Goal: Transaction & Acquisition: Book appointment/travel/reservation

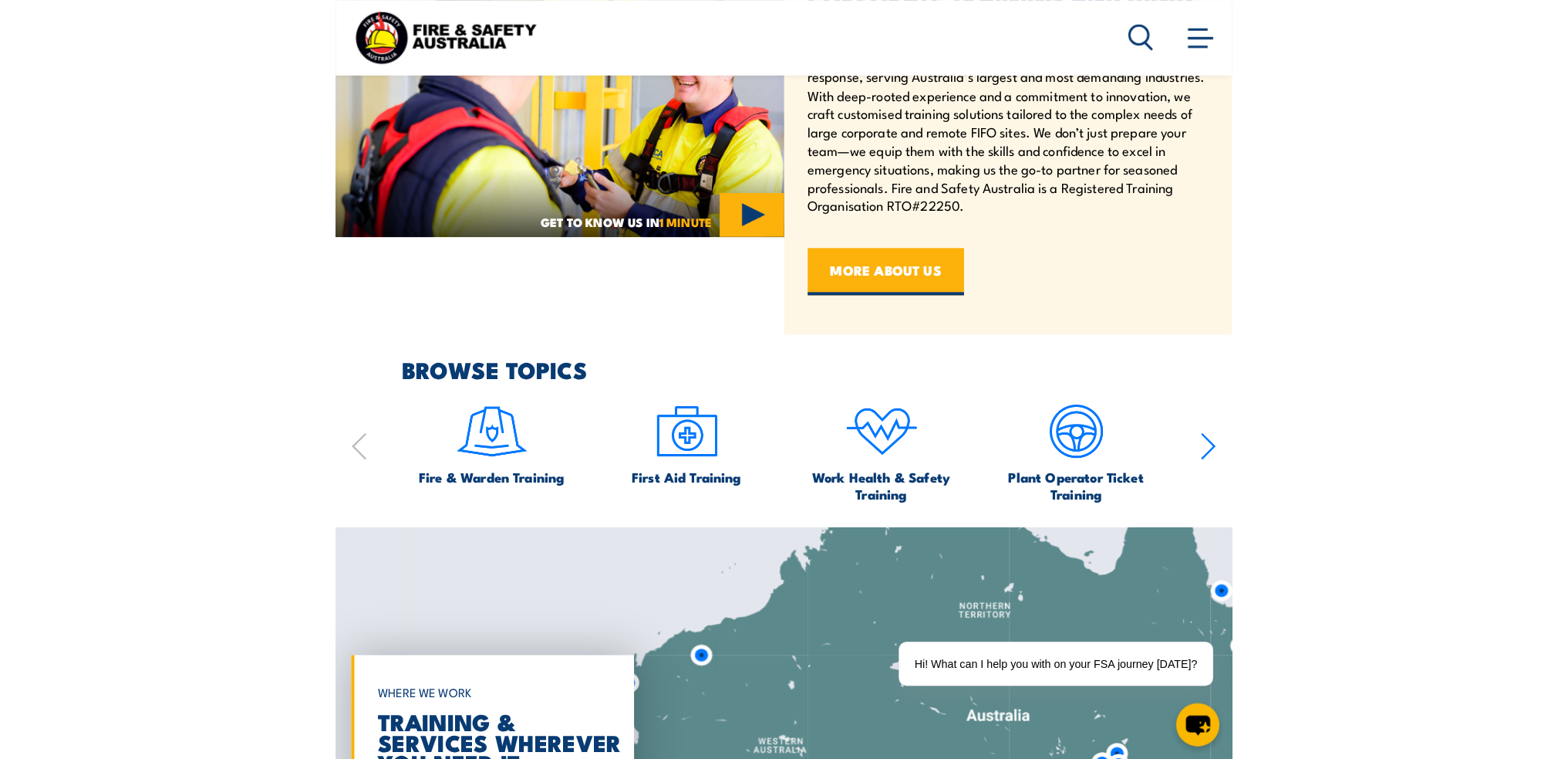
scroll to position [846, 0]
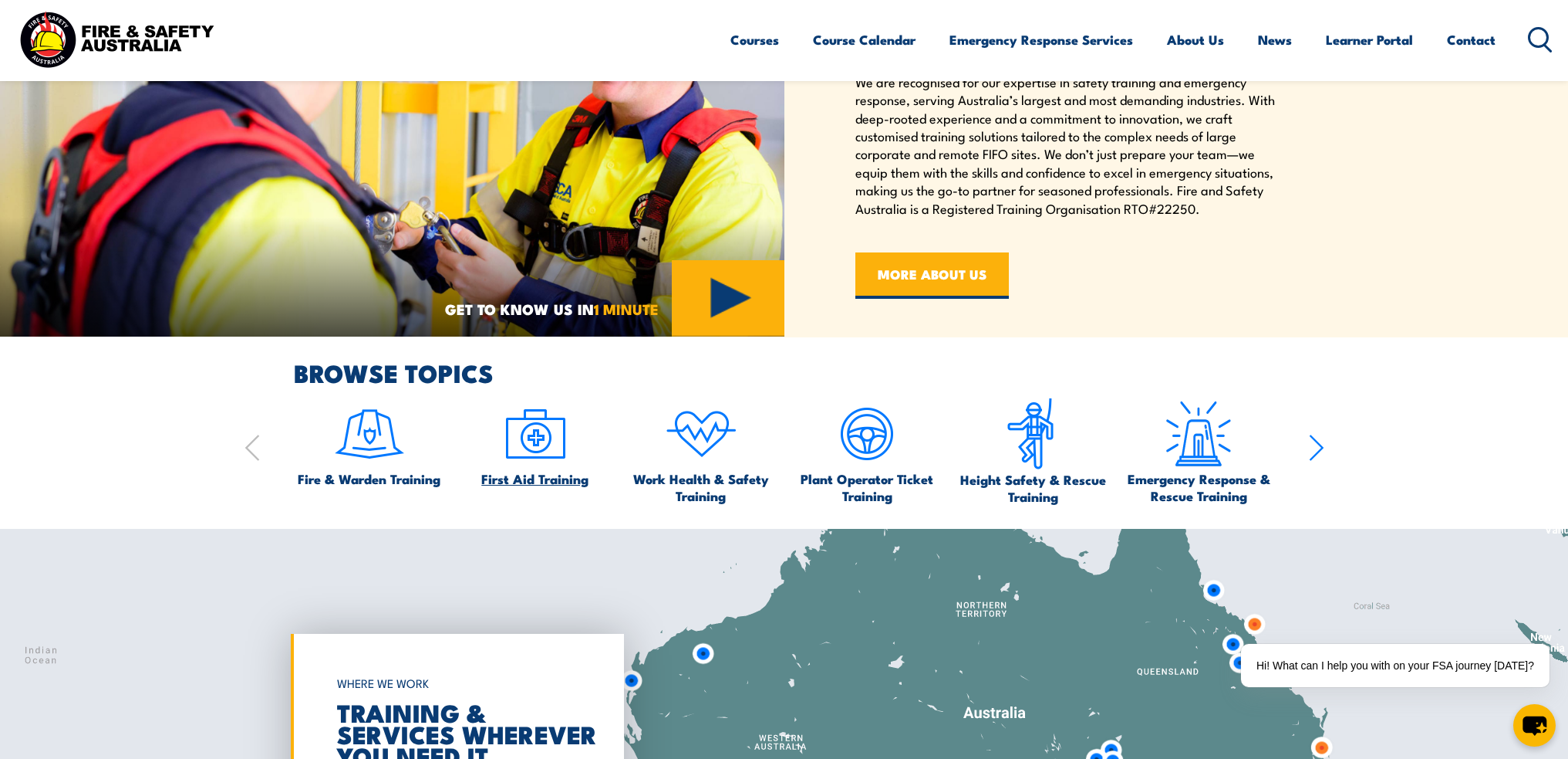
drag, startPoint x: 534, startPoint y: 480, endPoint x: 573, endPoint y: 488, distance: 39.8
click at [534, 480] on span "First Aid Training" at bounding box center [535, 479] width 107 height 17
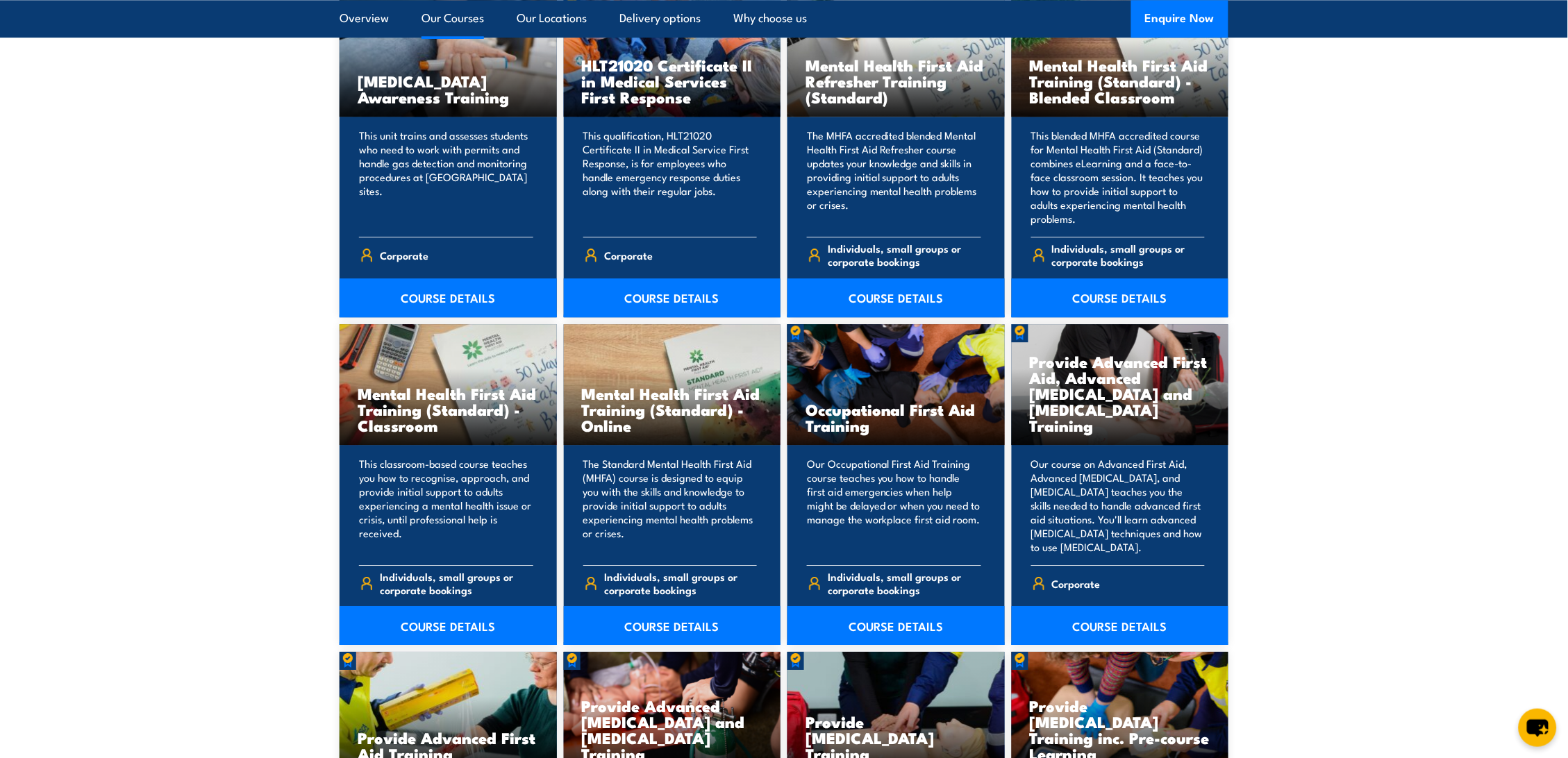
scroll to position [1388, 0]
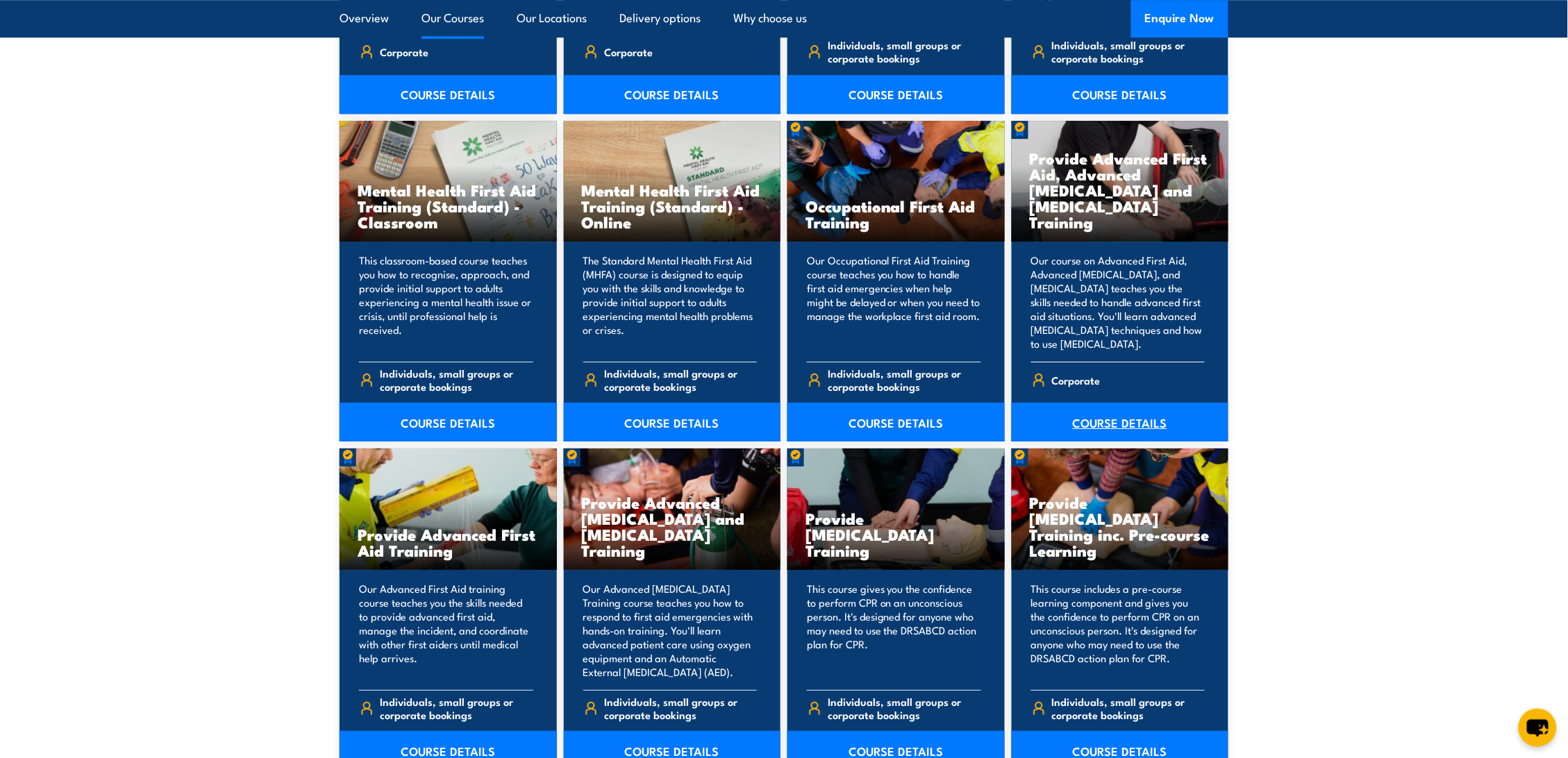
click at [1129, 419] on link "COURSE DETAILS" at bounding box center [1121, 422] width 217 height 39
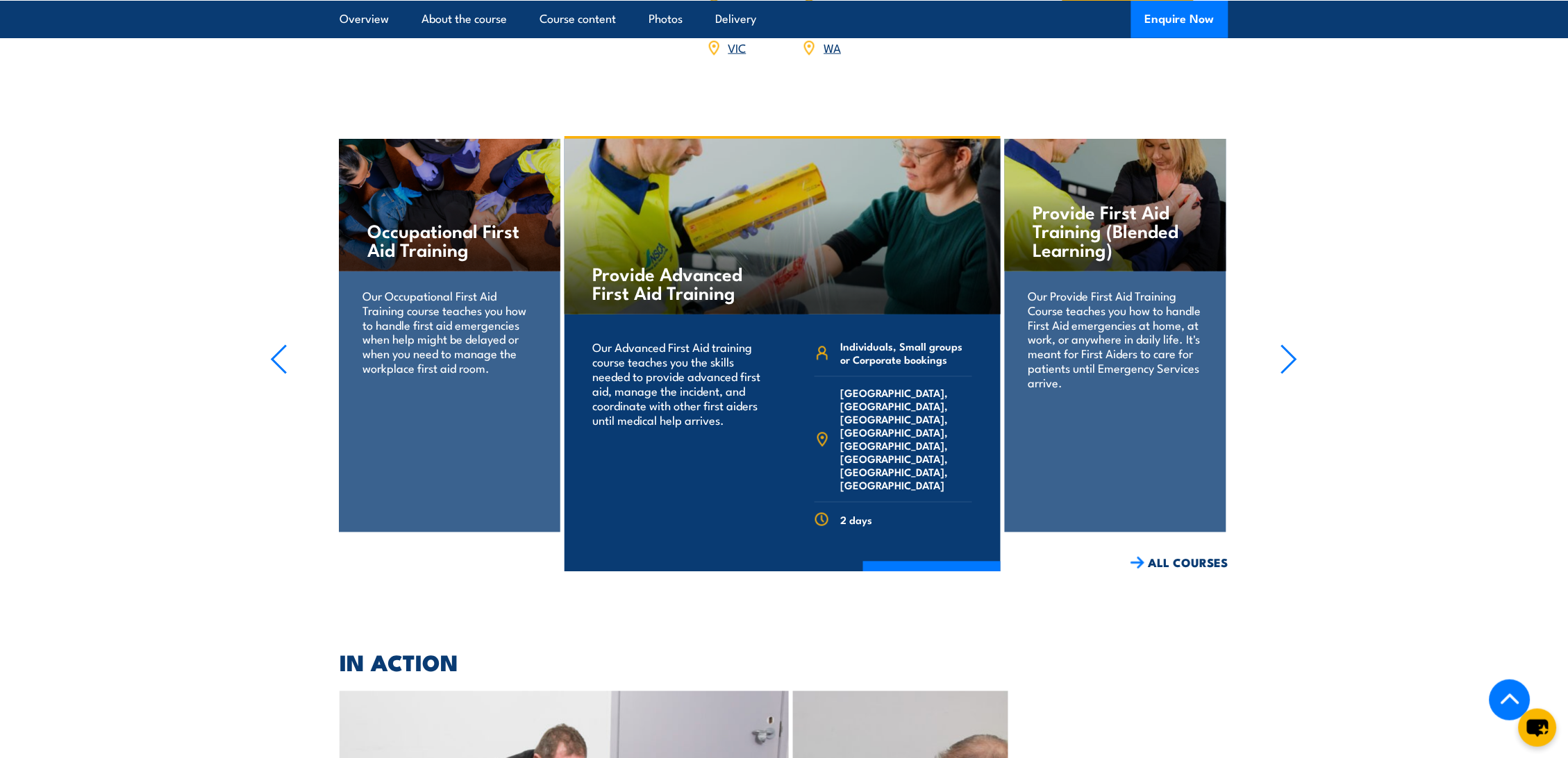
scroll to position [2391, 0]
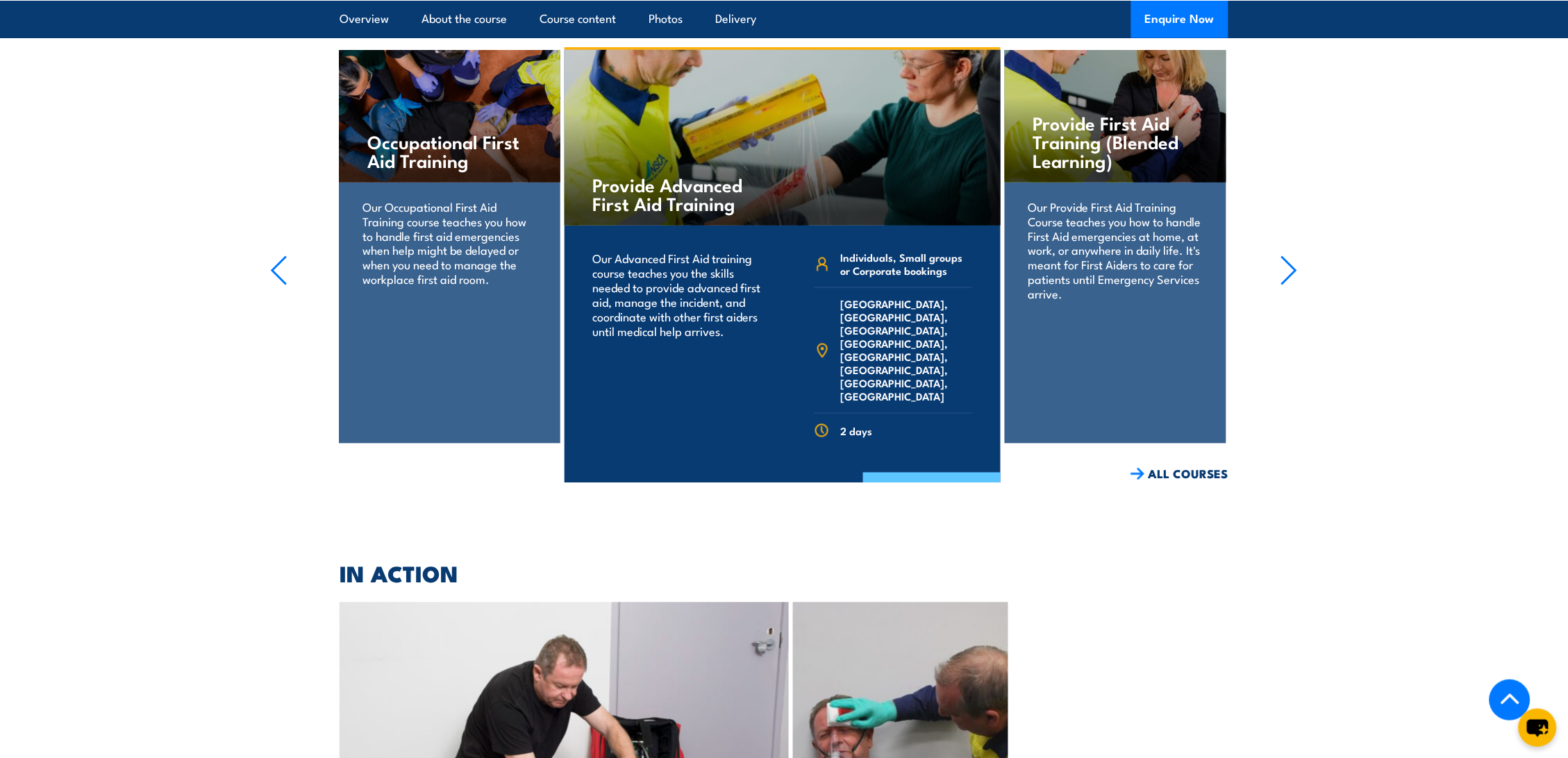
click at [977, 473] on link "COURSE DETAILS" at bounding box center [932, 490] width 138 height 36
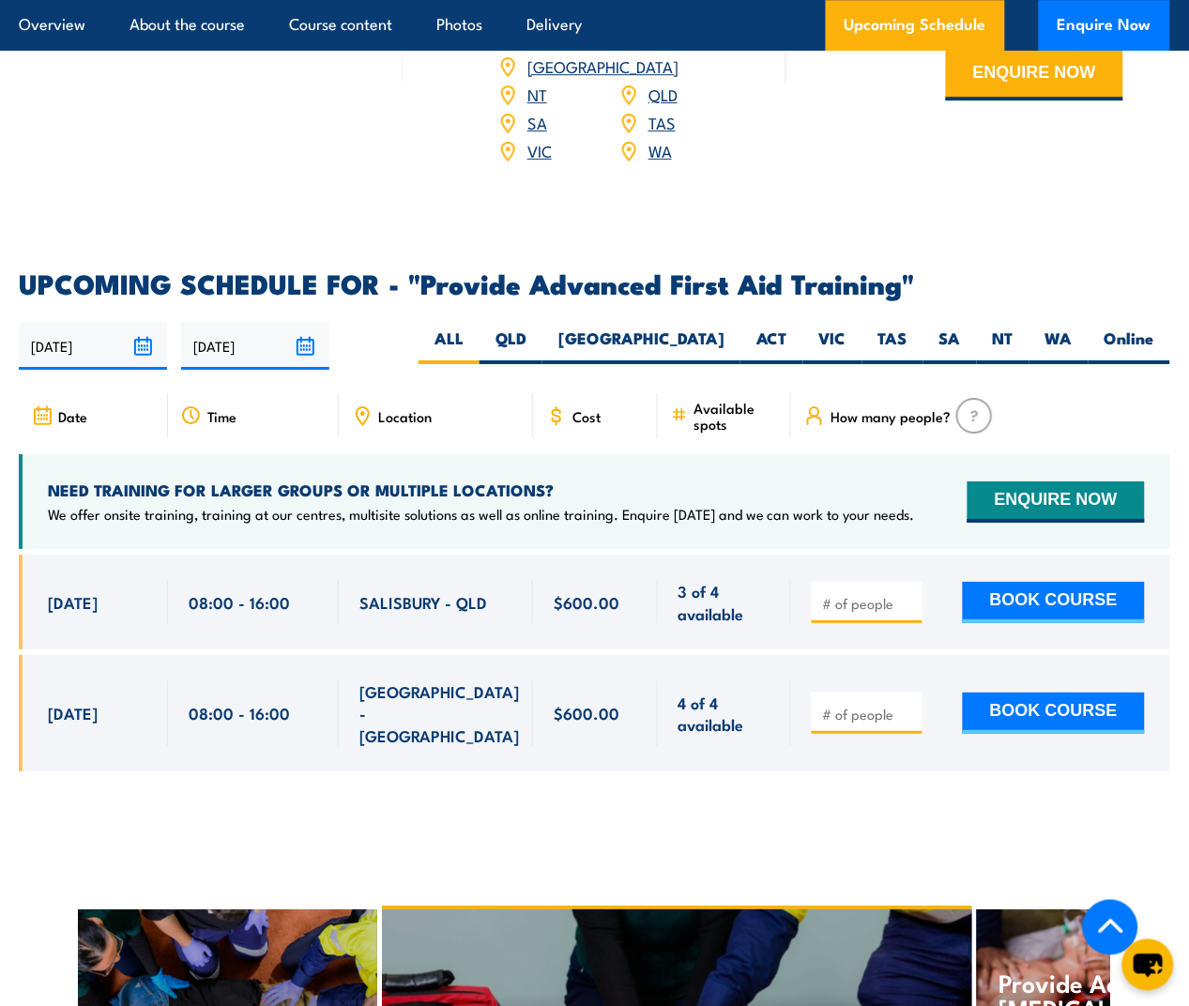
scroll to position [2686, 0]
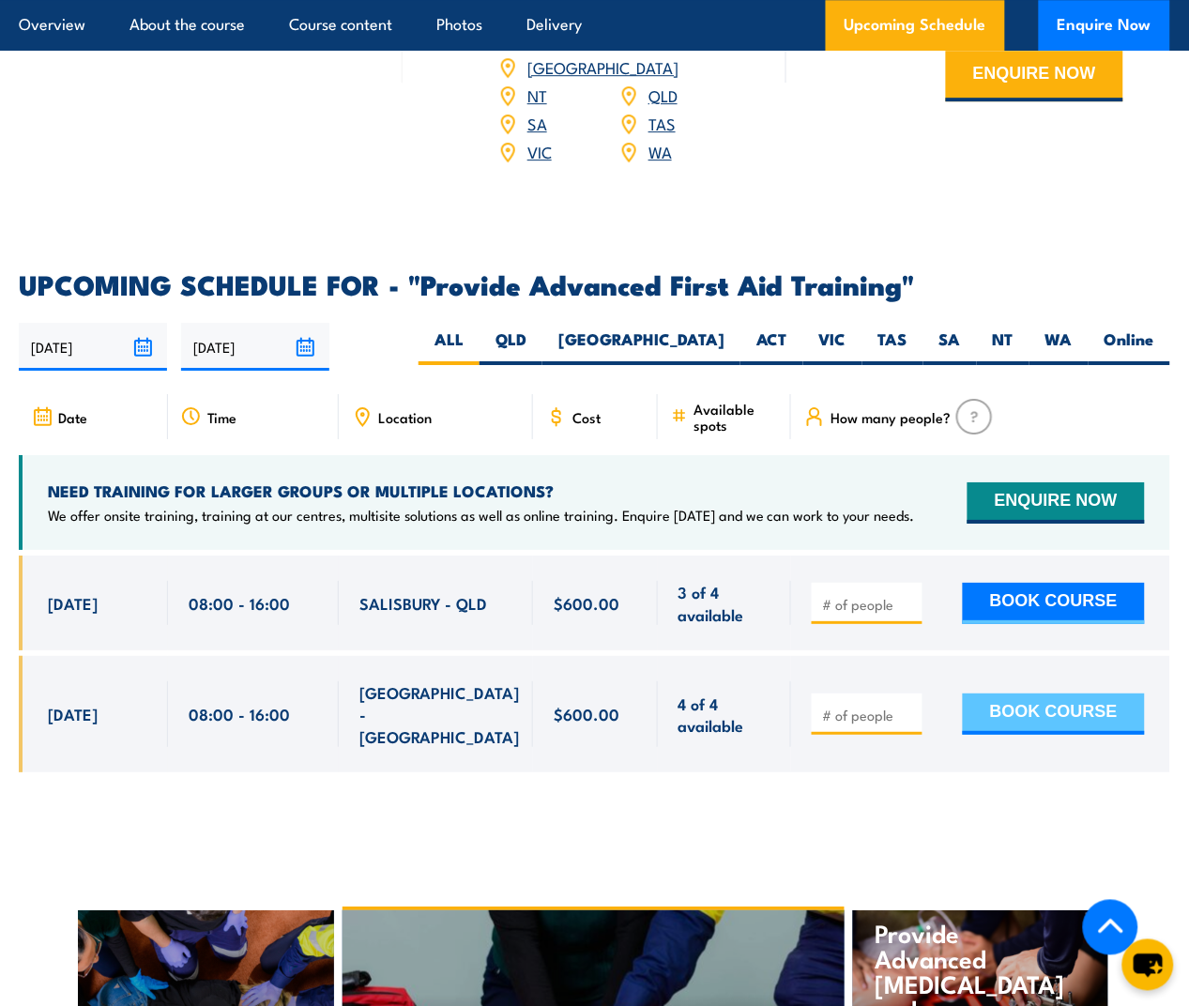
click at [1019, 697] on button "BOOK COURSE" at bounding box center [1054, 714] width 182 height 41
type input "1"
click at [906, 706] on input "1" at bounding box center [869, 715] width 94 height 19
click at [1071, 694] on button "BOOK COURSE" at bounding box center [1054, 714] width 182 height 41
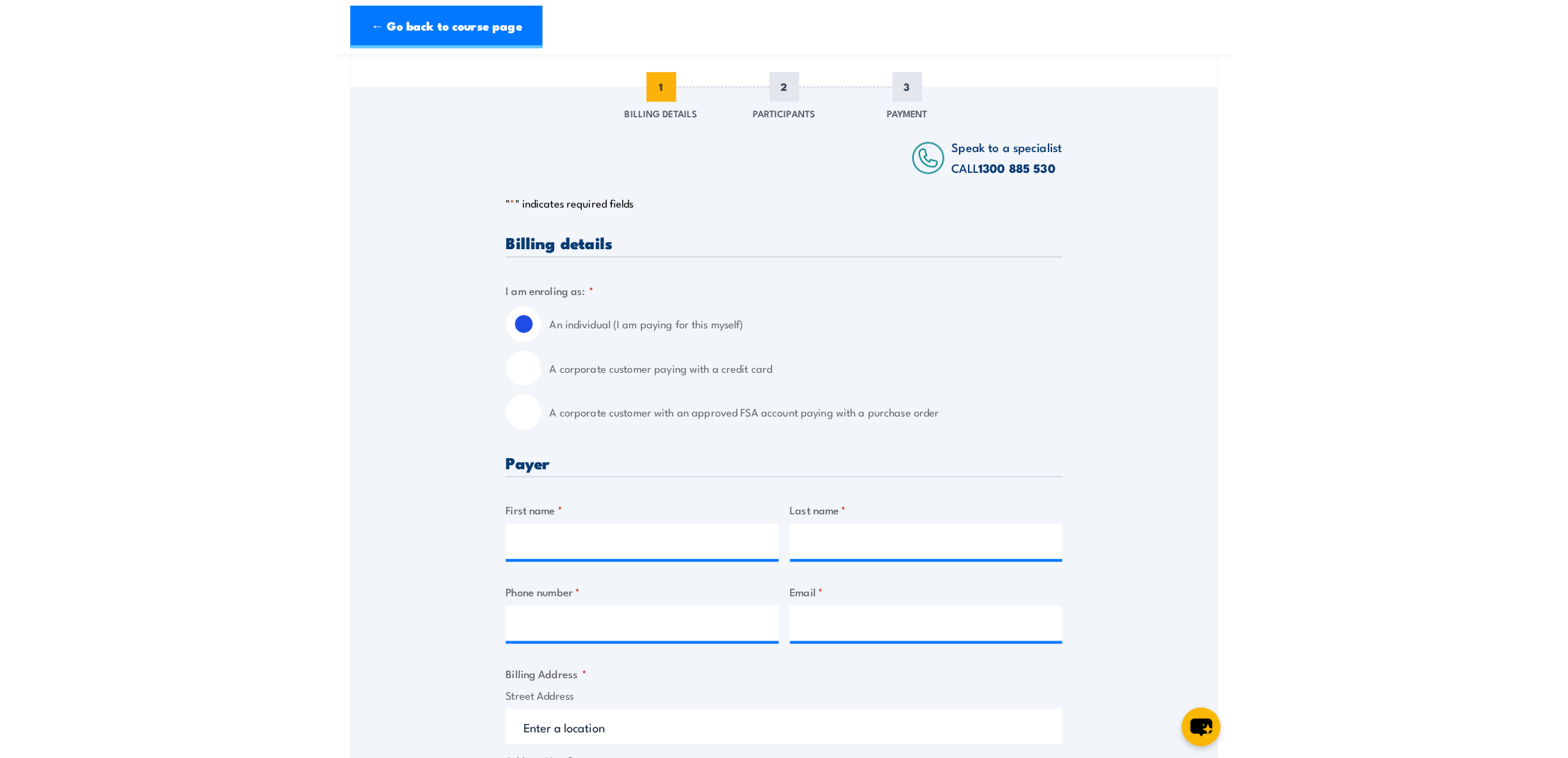
scroll to position [155, 0]
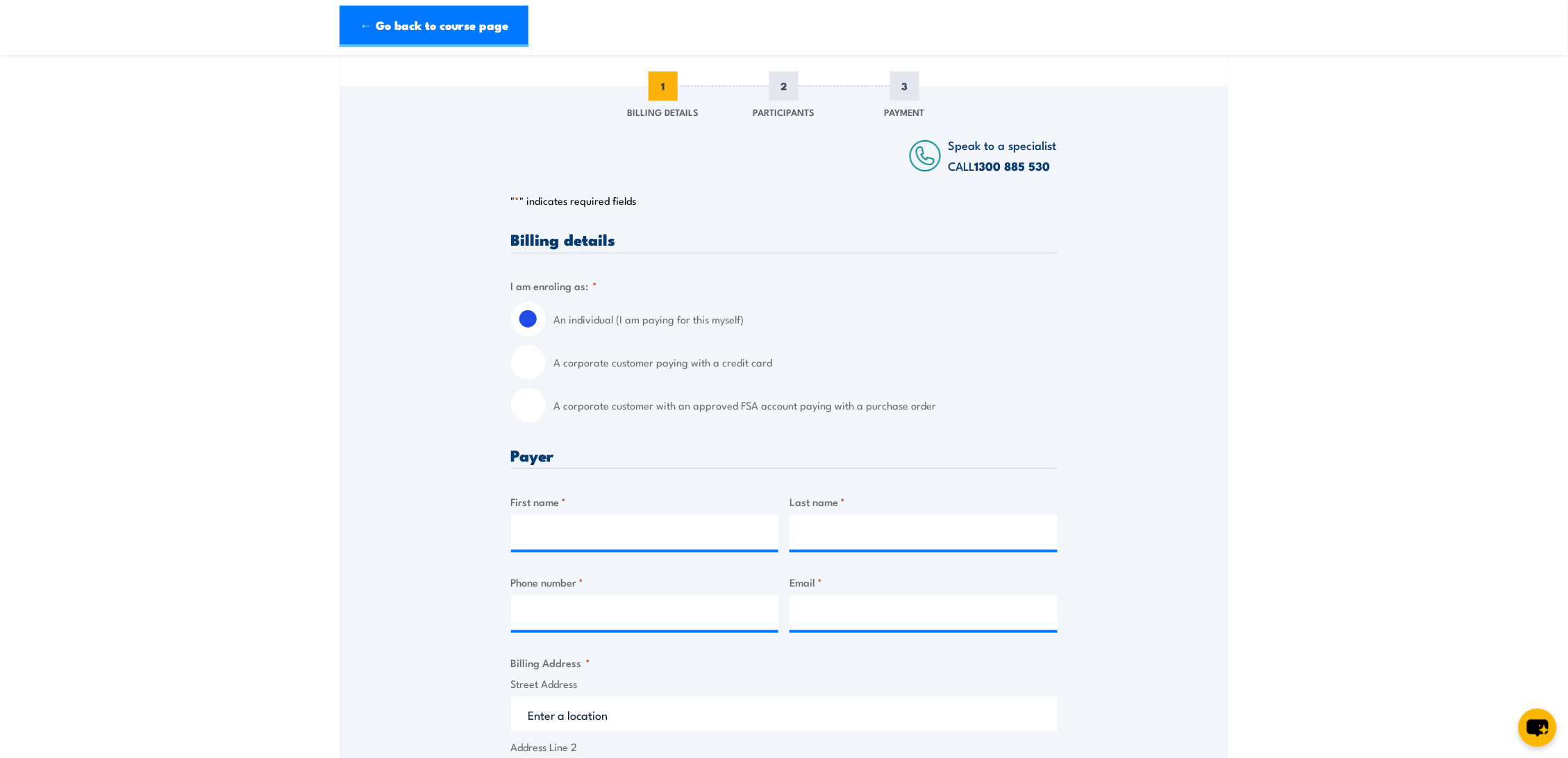
click at [533, 419] on input "A corporate customer with an approved FSA account paying with a purchase order" at bounding box center [528, 405] width 35 height 35
radio input "true"
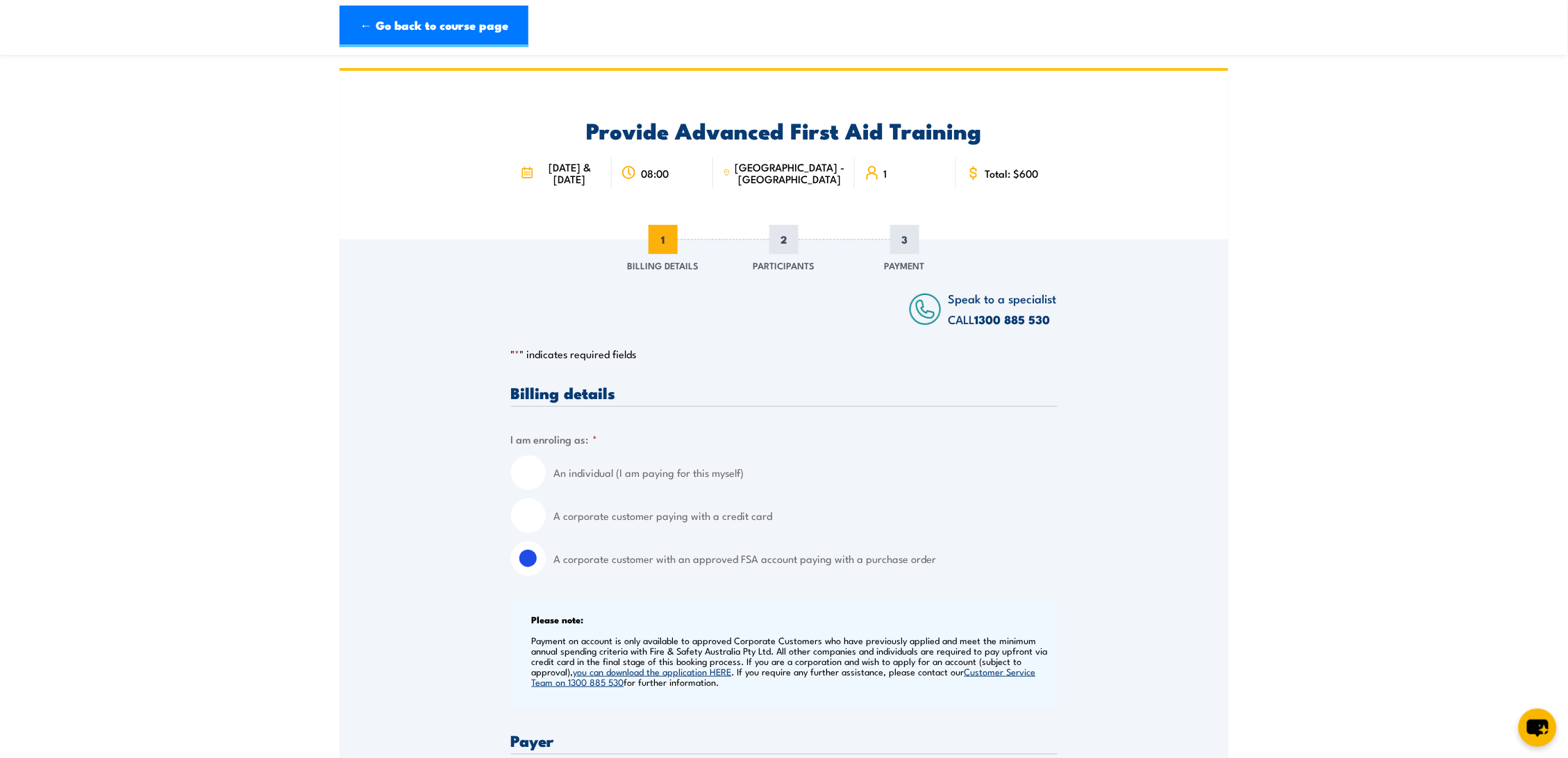
scroll to position [1, 0]
click at [345, 30] on link "← Go back to course page" at bounding box center [433, 33] width 189 height 41
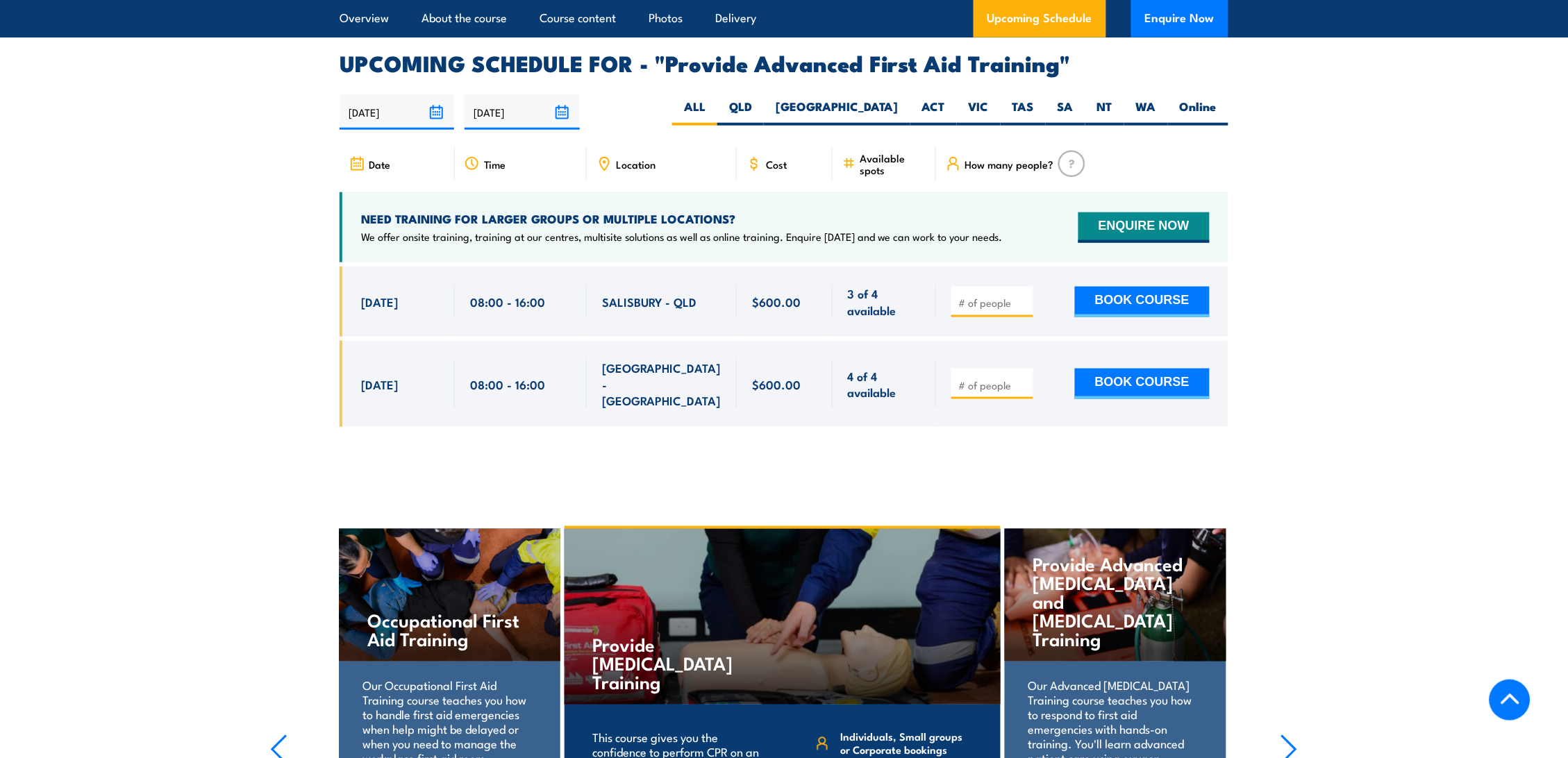
scroll to position [2204, 0]
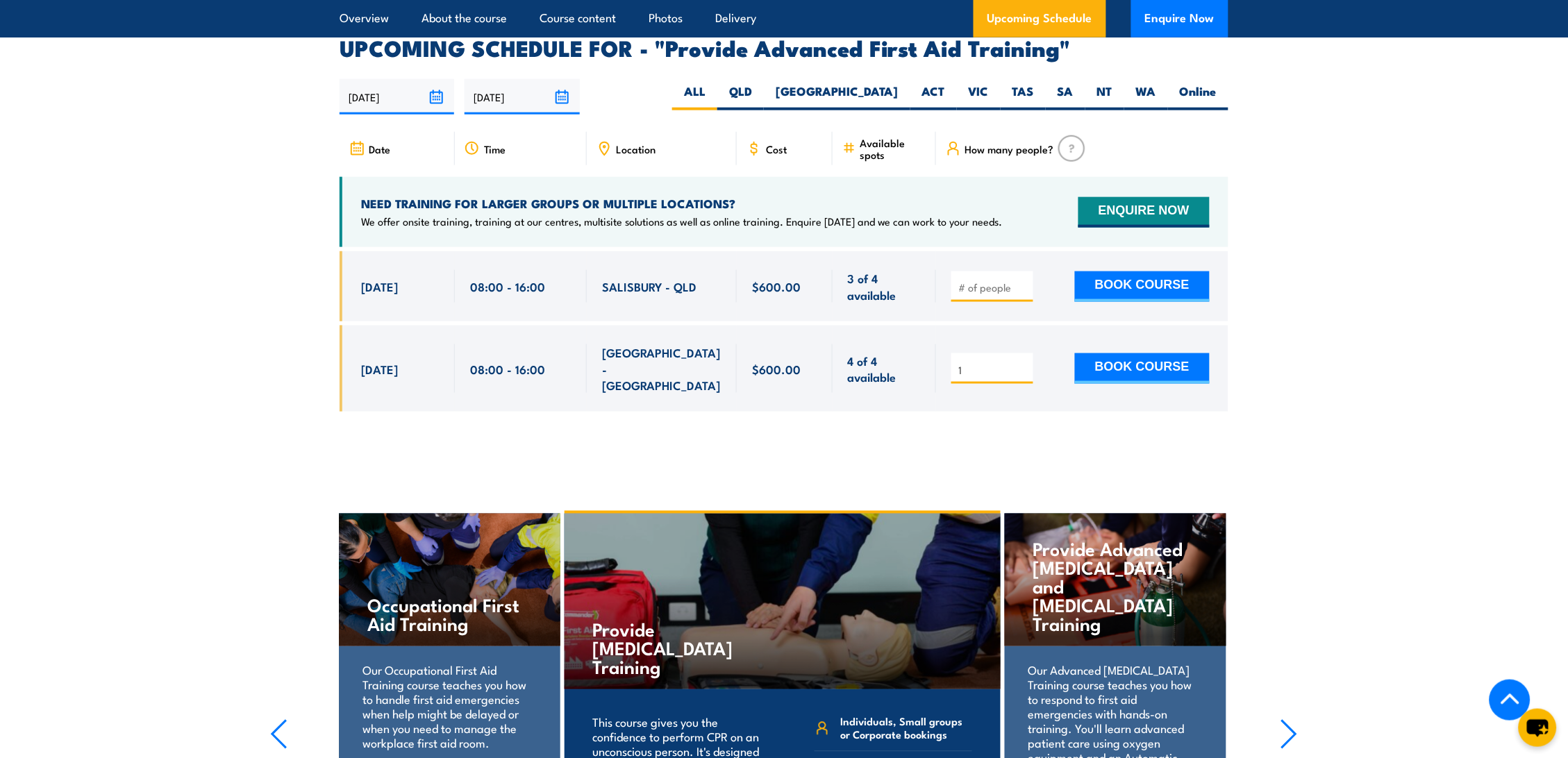
type input "1"
click at [1023, 363] on input "1" at bounding box center [993, 370] width 70 height 14
click at [1156, 353] on button "BOOK COURSE" at bounding box center [1142, 368] width 135 height 30
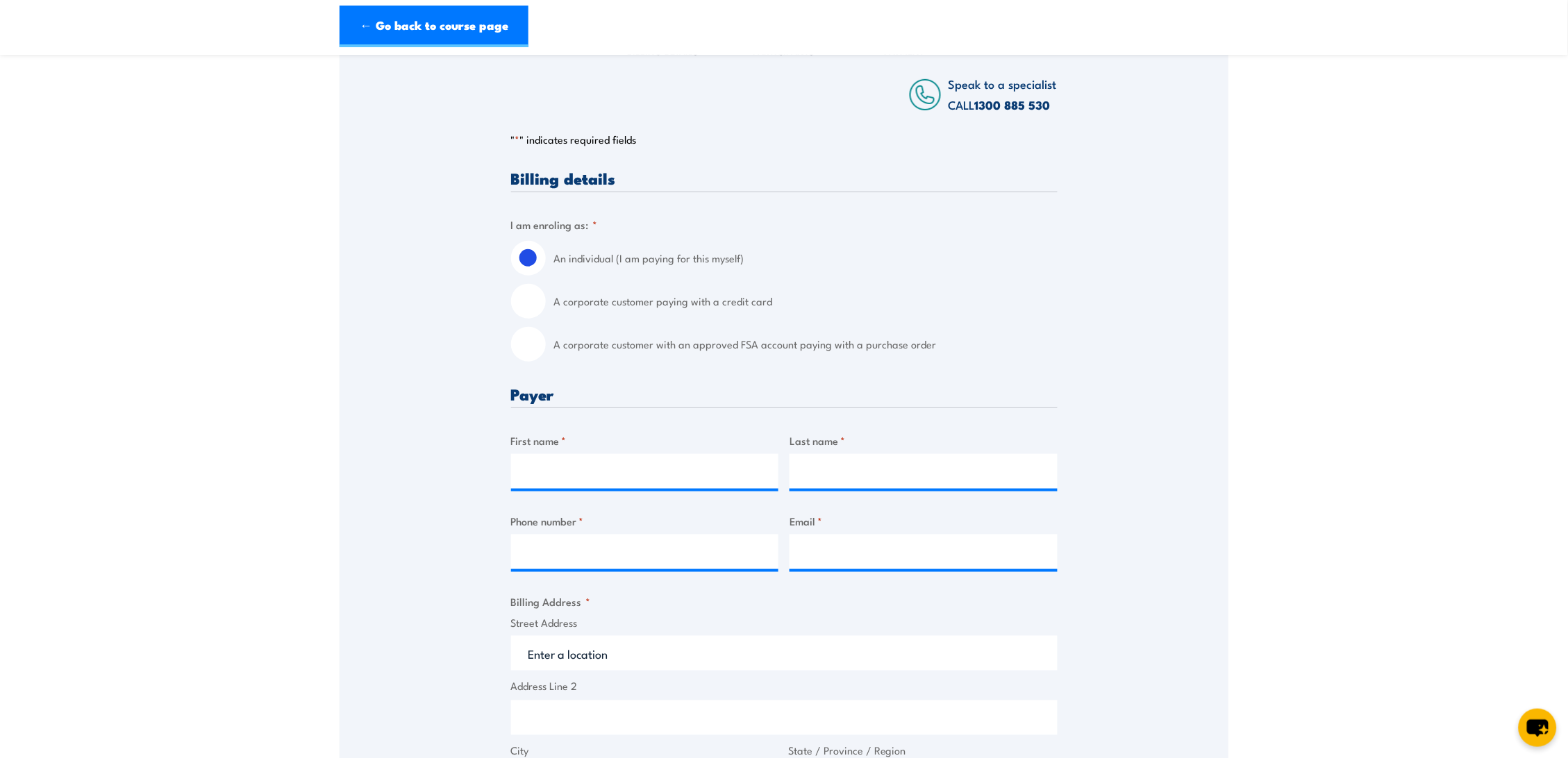
scroll to position [231, 0]
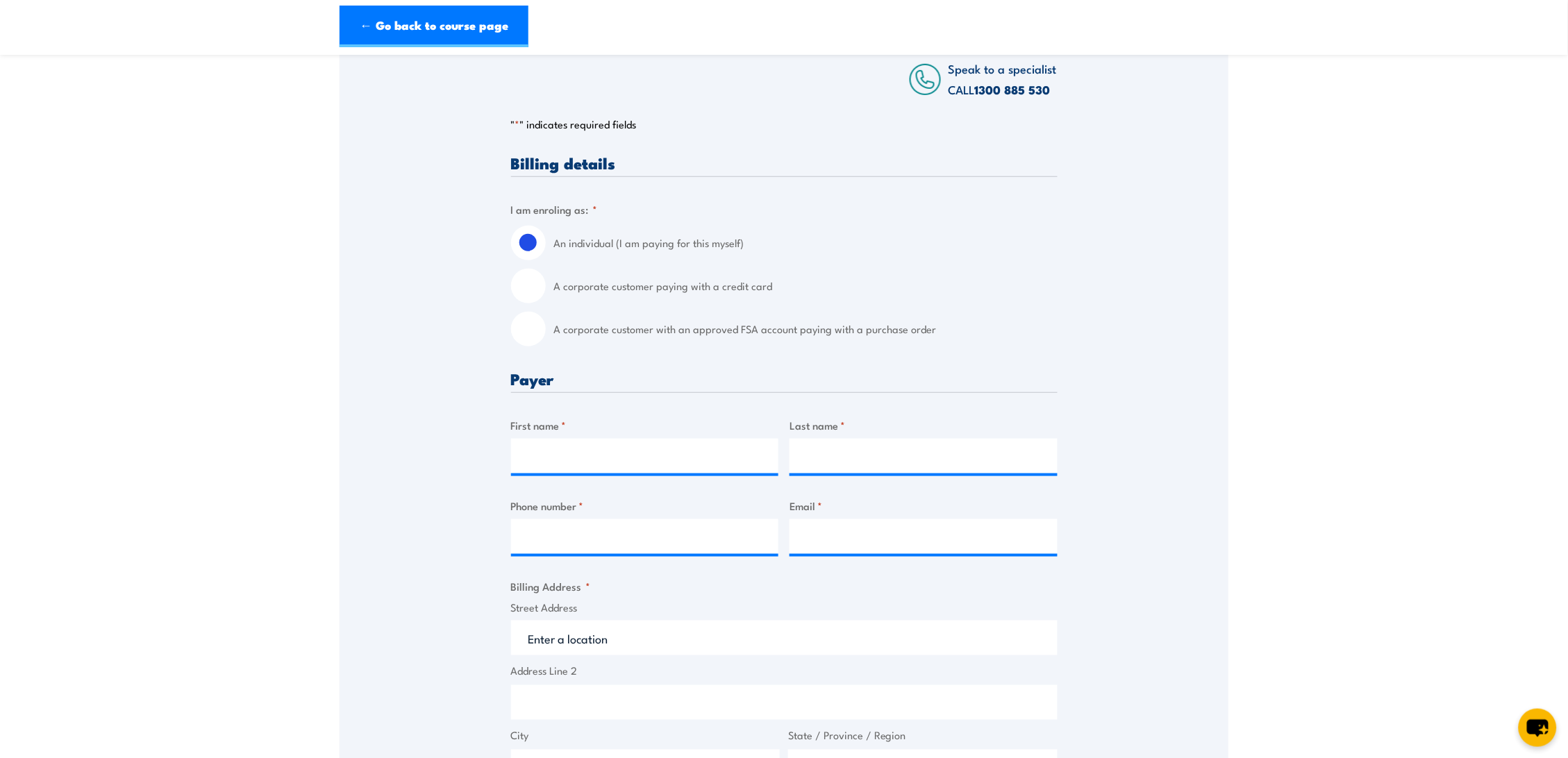
click at [538, 338] on input "A corporate customer with an approved FSA account paying with a purchase order" at bounding box center [528, 328] width 35 height 35
radio input "true"
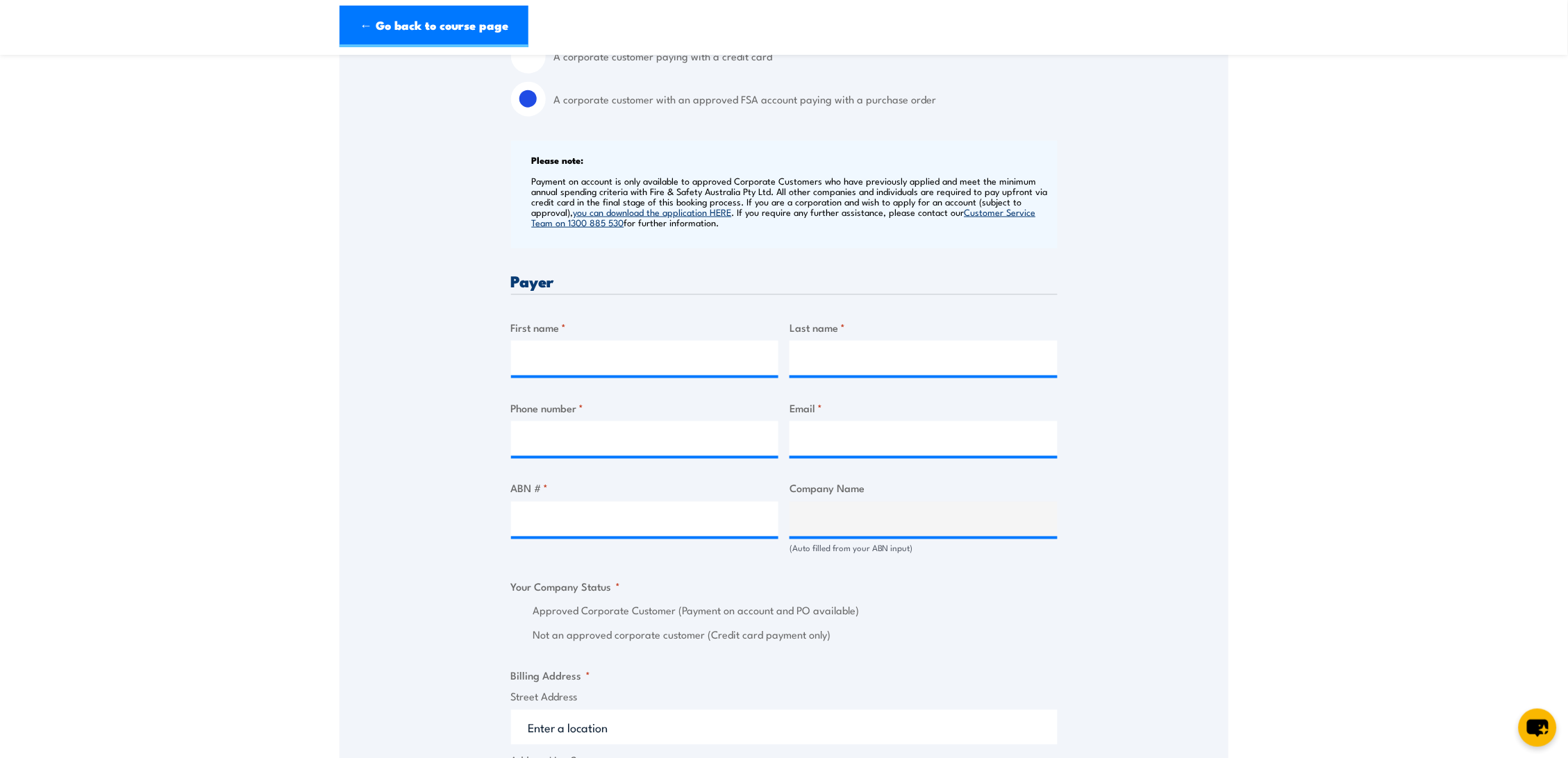
scroll to position [462, 0]
click at [629, 365] on input "First name *" at bounding box center [645, 356] width 268 height 35
click at [753, 617] on label "Approved Corporate Customer (Payment on account and PO available)" at bounding box center [795, 610] width 524 height 16
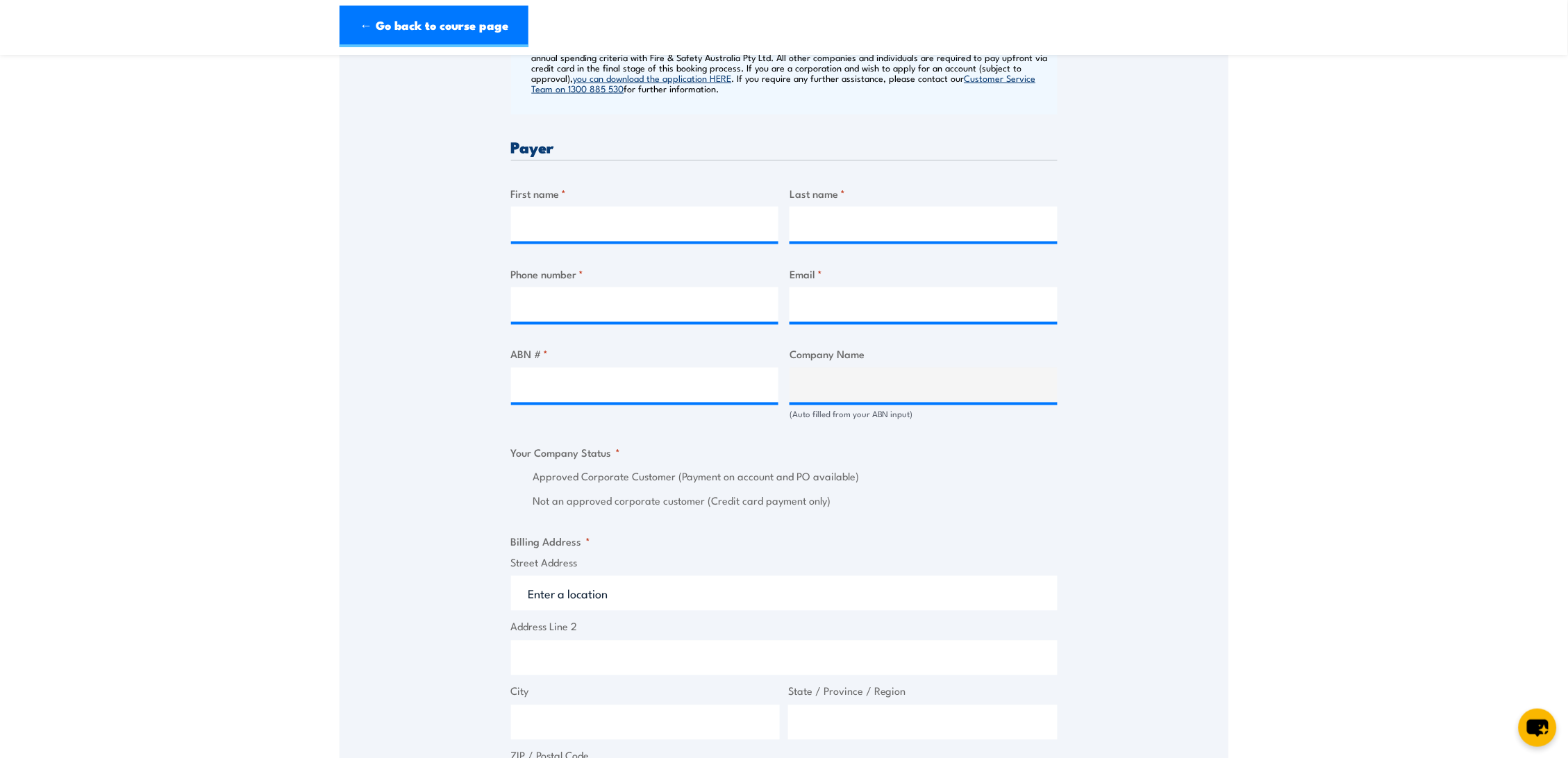
scroll to position [617, 0]
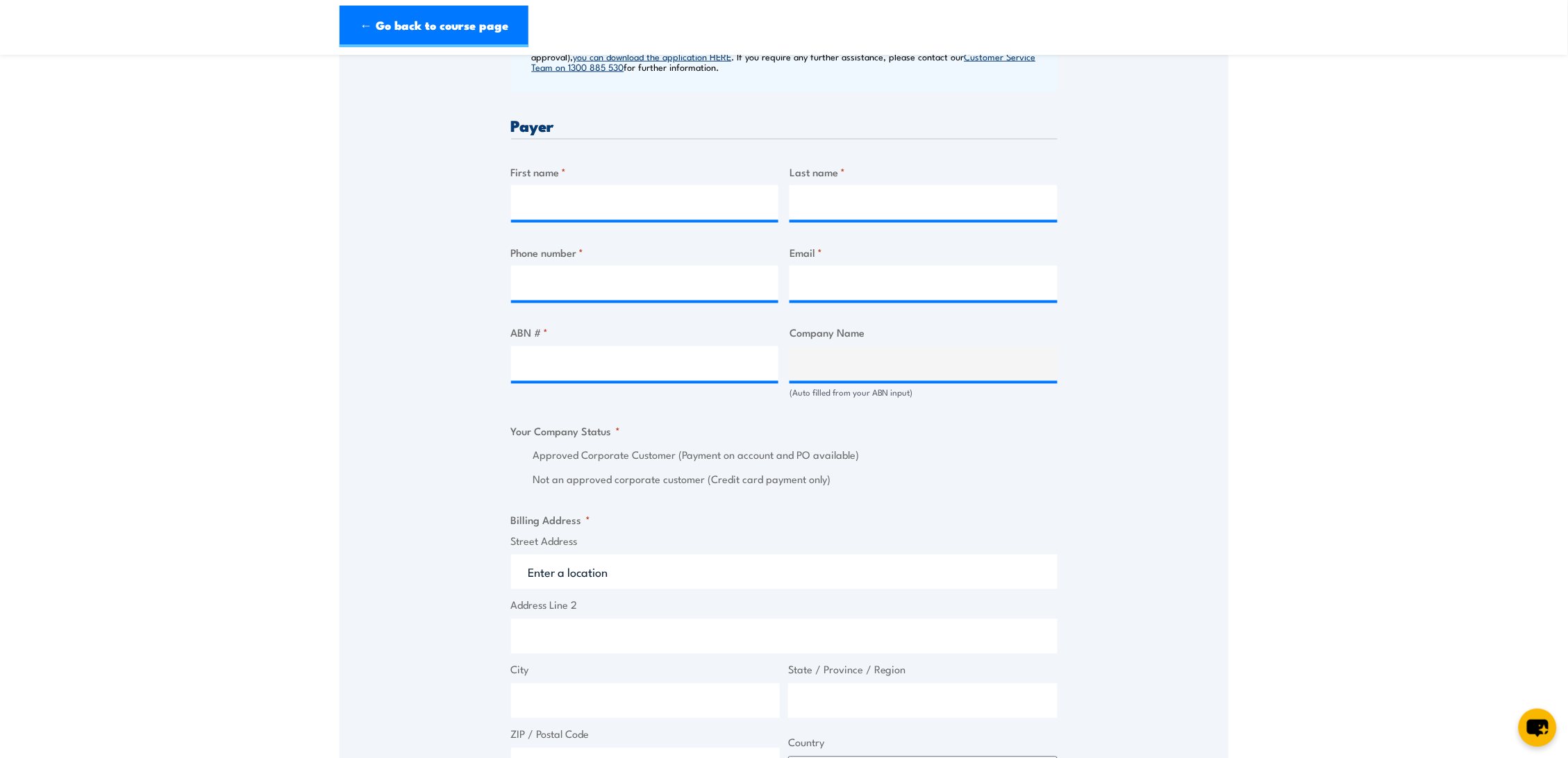
click at [782, 577] on input "Street Address" at bounding box center [784, 572] width 547 height 35
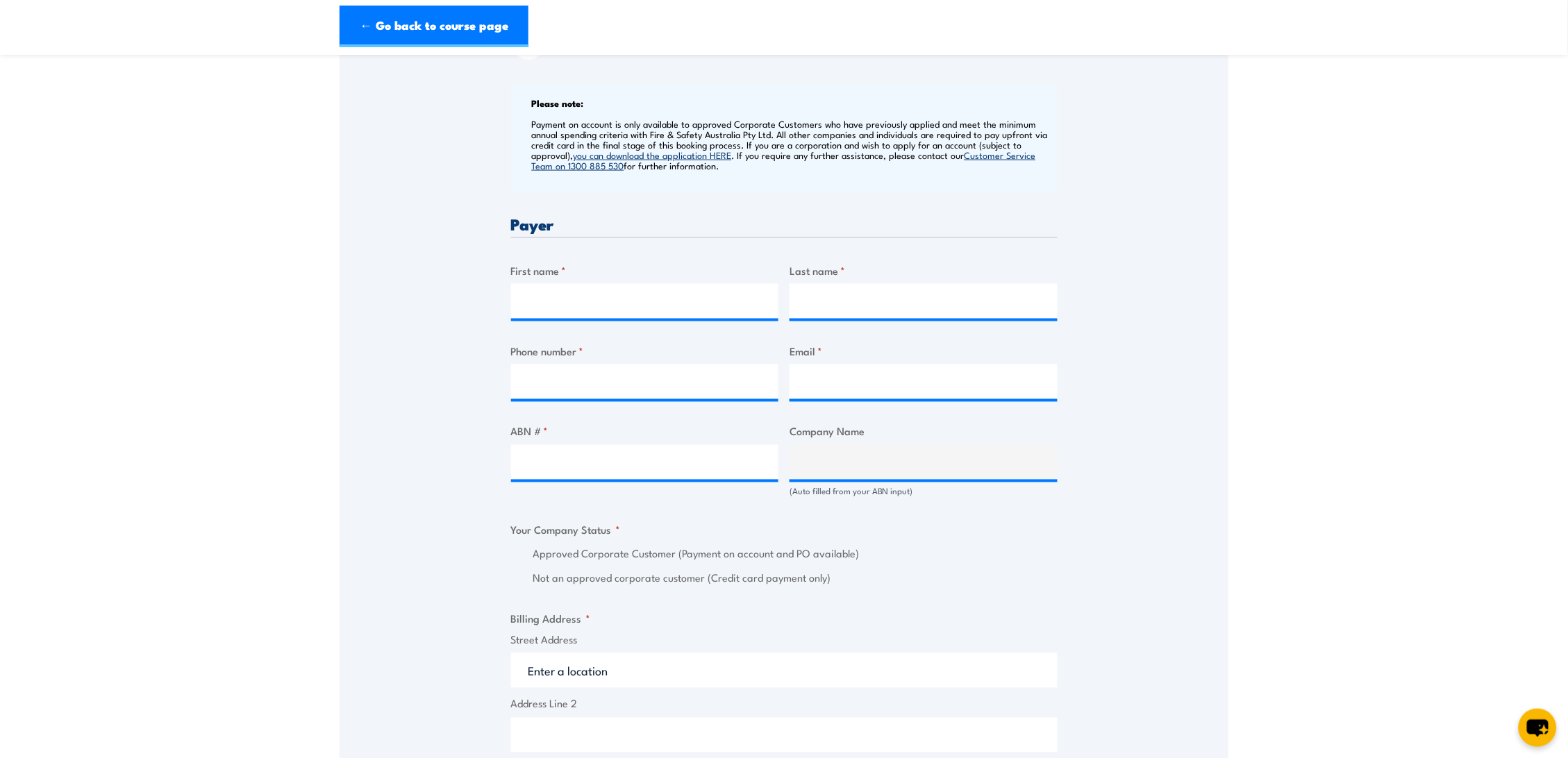
scroll to position [539, 0]
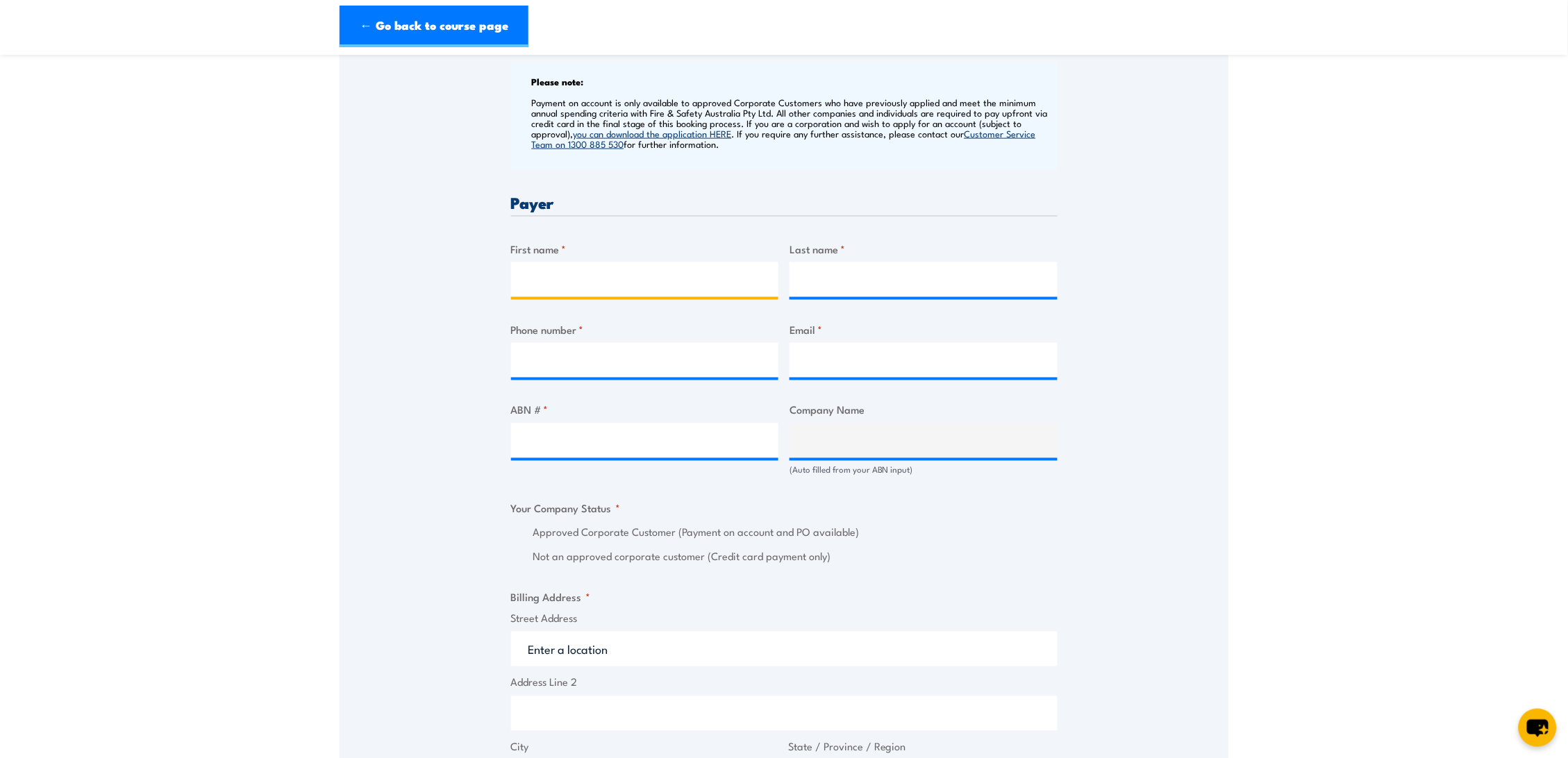
click at [652, 297] on input "First name *" at bounding box center [645, 280] width 268 height 35
click at [1425, 368] on section "Provide Advanced First Aid Training 08:00 1 CALL "" at bounding box center [784, 456] width 1568 height 1852
click at [740, 290] on input "First name *" at bounding box center [645, 280] width 268 height 35
type input "Oreth"
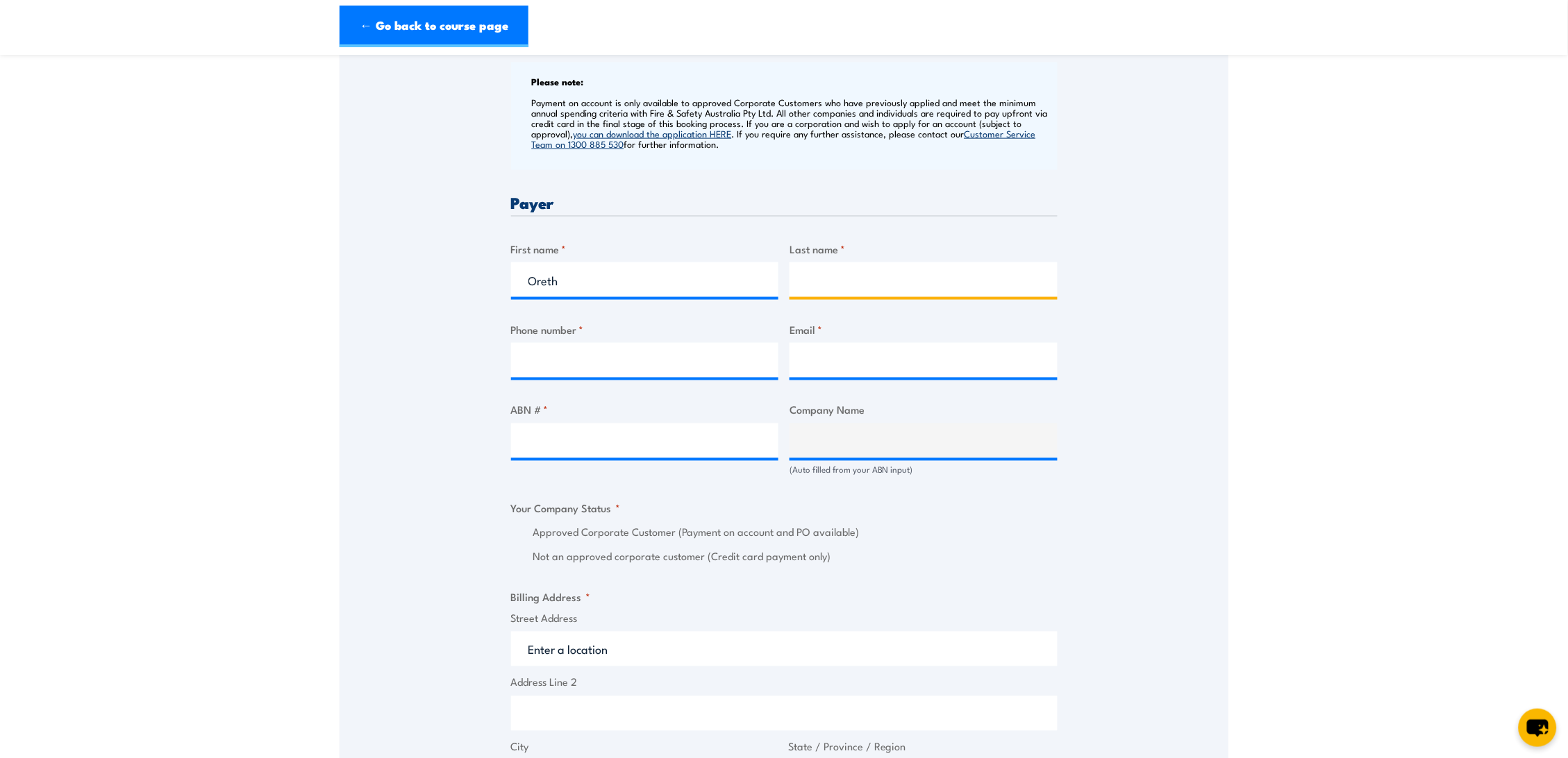
click at [885, 285] on input "Last name *" at bounding box center [923, 280] width 268 height 35
type input "Ayson"
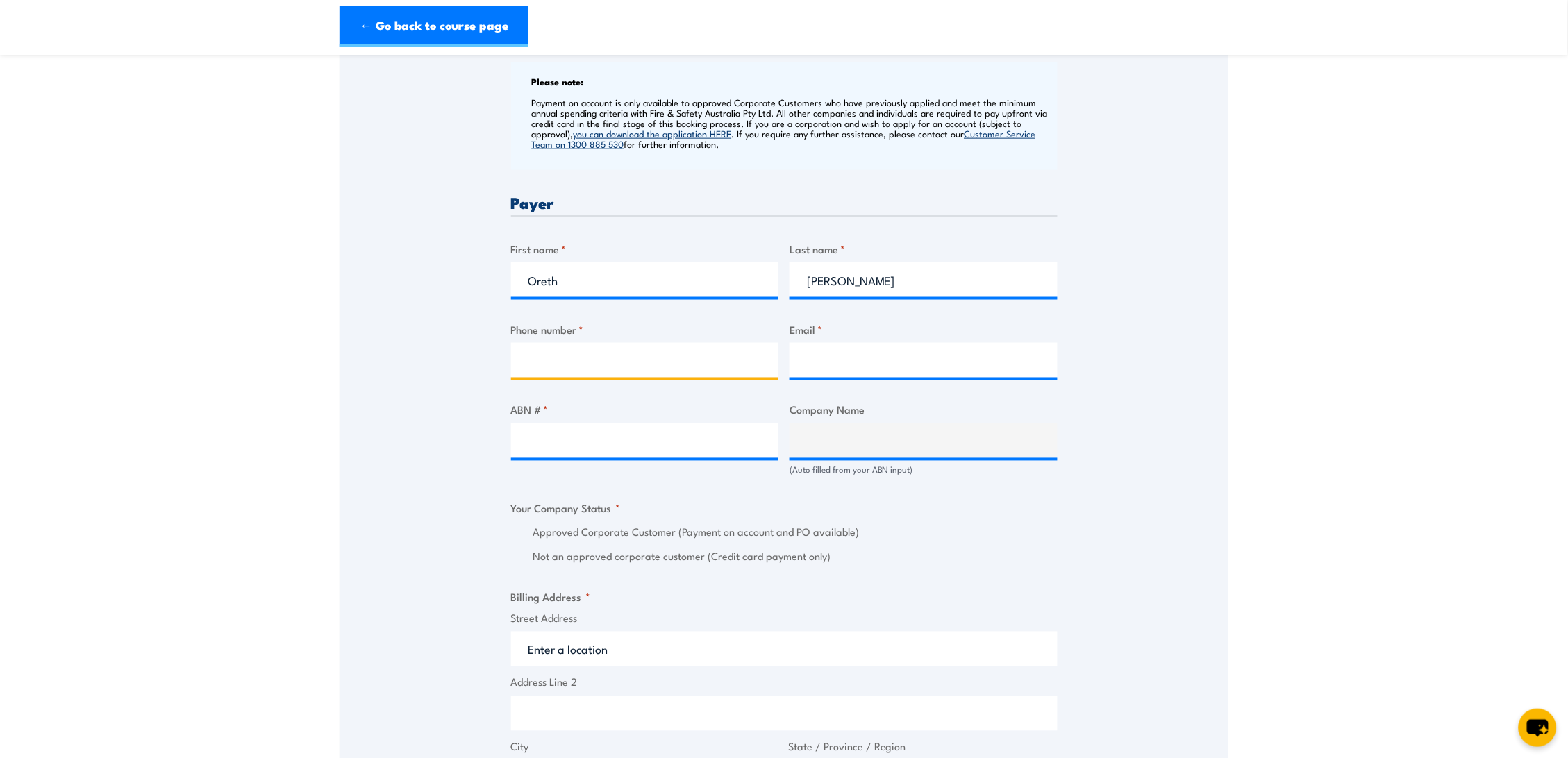
click at [677, 377] on input "Phone number *" at bounding box center [645, 360] width 268 height 35
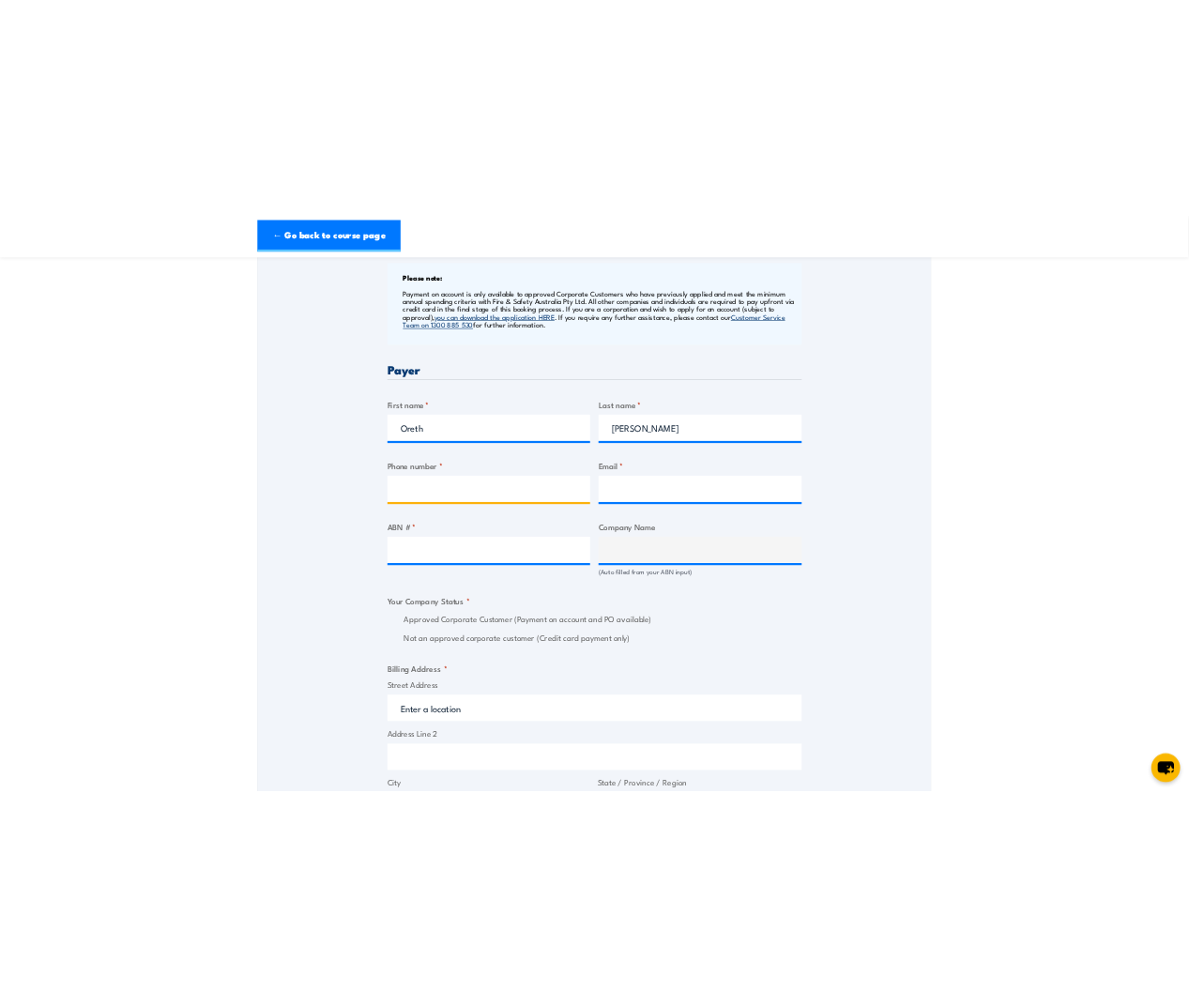
scroll to position [728, 0]
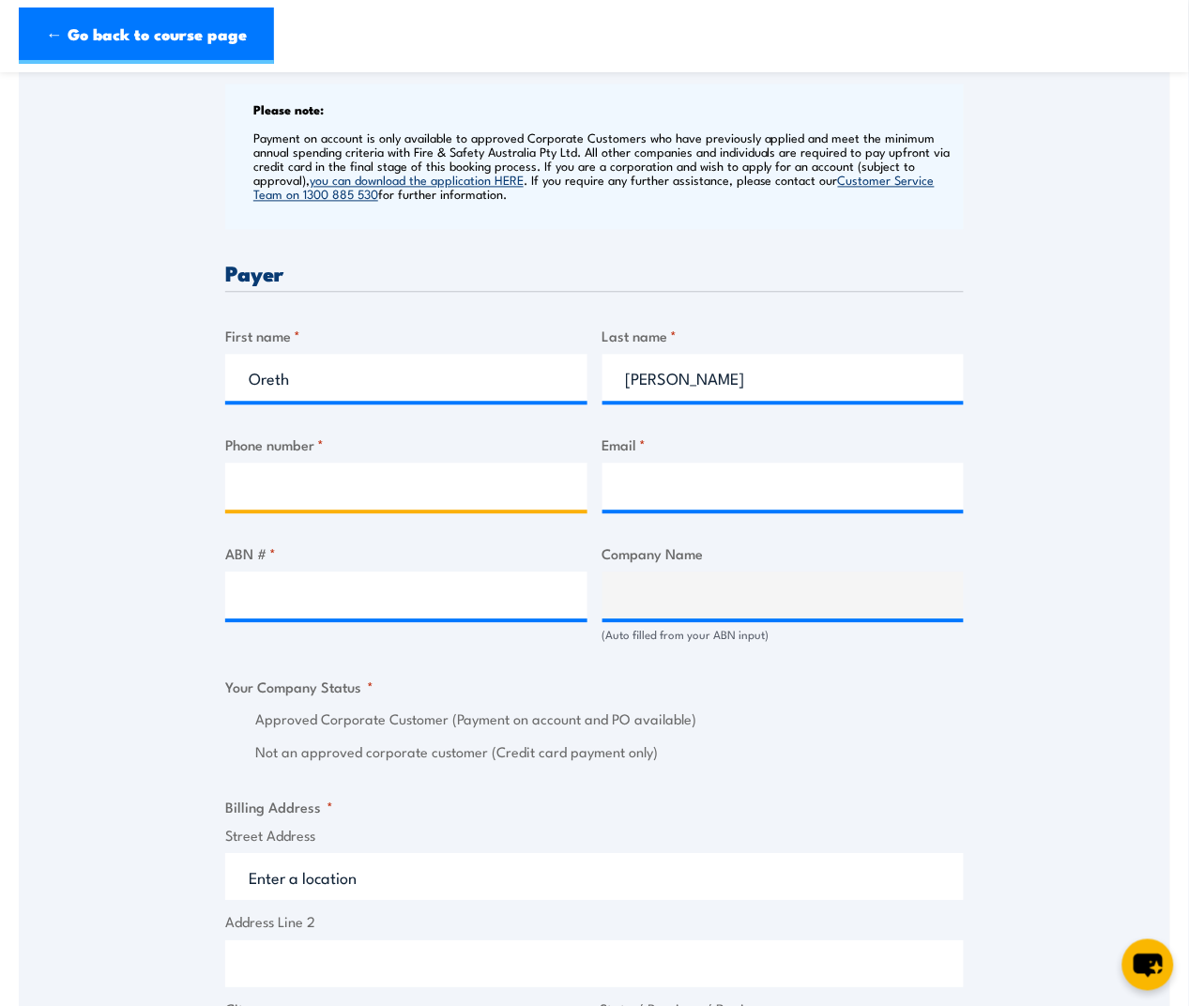
click at [339, 511] on input "Phone number *" at bounding box center [406, 487] width 362 height 47
paste input "CPO2511010945"
type input "CPO2511010945"
drag, startPoint x: 391, startPoint y: 500, endPoint x: 207, endPoint y: 482, distance: 184.9
click at [207, 488] on div "Speak to a specialist CALL 1300 885 530 CALL 1300 885 530 " * " indicates requi…" at bounding box center [595, 666] width 1152 height 2141
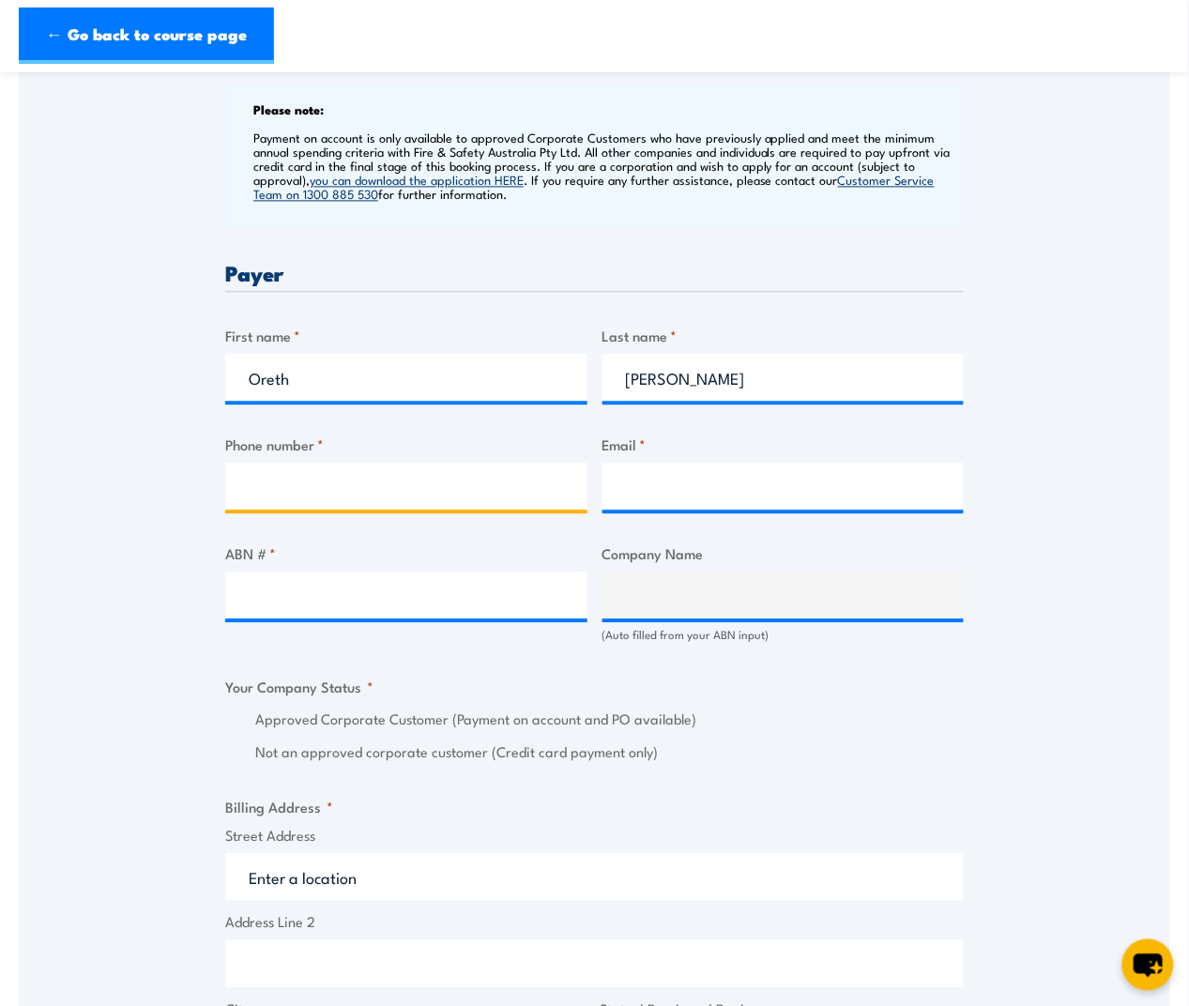
click at [289, 496] on input "Phone number *" at bounding box center [406, 487] width 362 height 47
paste input "0863237389"
type input "0863237389"
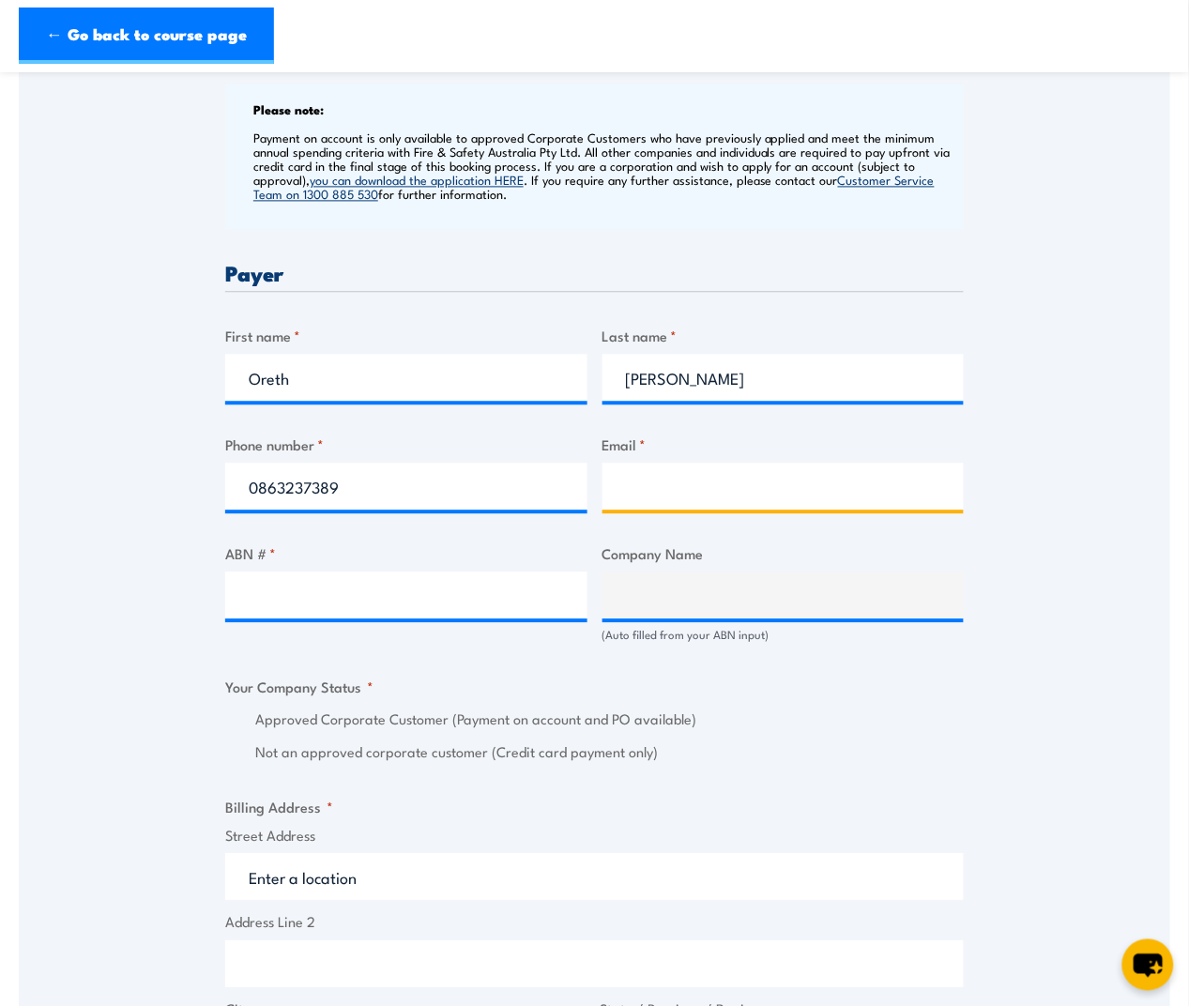
click at [698, 511] on input "Email *" at bounding box center [784, 487] width 362 height 47
type input "A"
paste input "accounts@ozlgroup.com"
type input "accounts@ozlgroup.com"
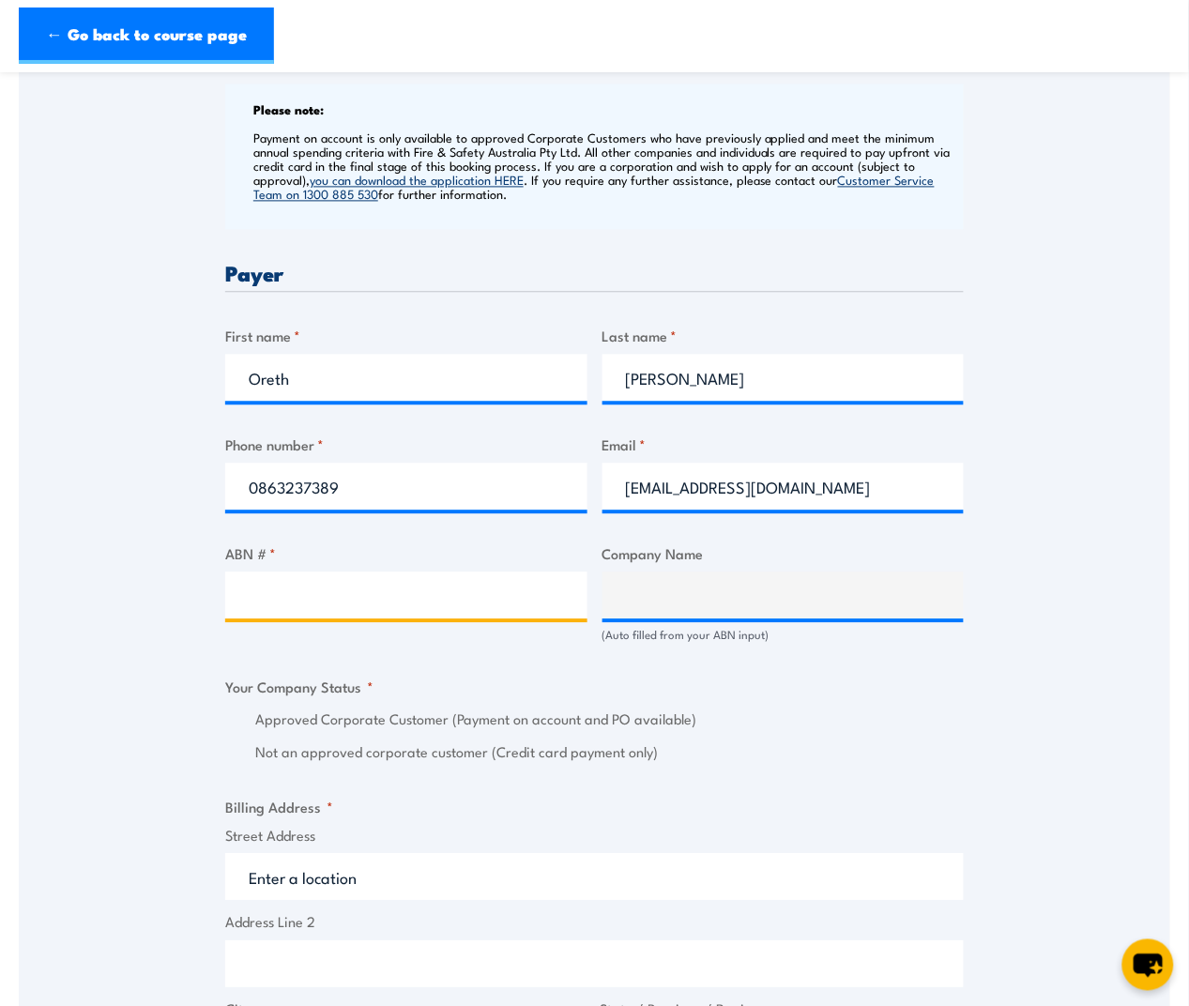
click at [394, 617] on input "ABN # *" at bounding box center [406, 596] width 362 height 47
paste input "accounts@ozlgroup.com"
type input "accounts@ozlgroup.com"
drag, startPoint x: 392, startPoint y: 608, endPoint x: 208, endPoint y: 606, distance: 184.0
click at [209, 606] on div "Speak to a specialist CALL 1300 885 530 CALL 1300 885 530 " * " indicates requi…" at bounding box center [595, 666] width 1152 height 2141
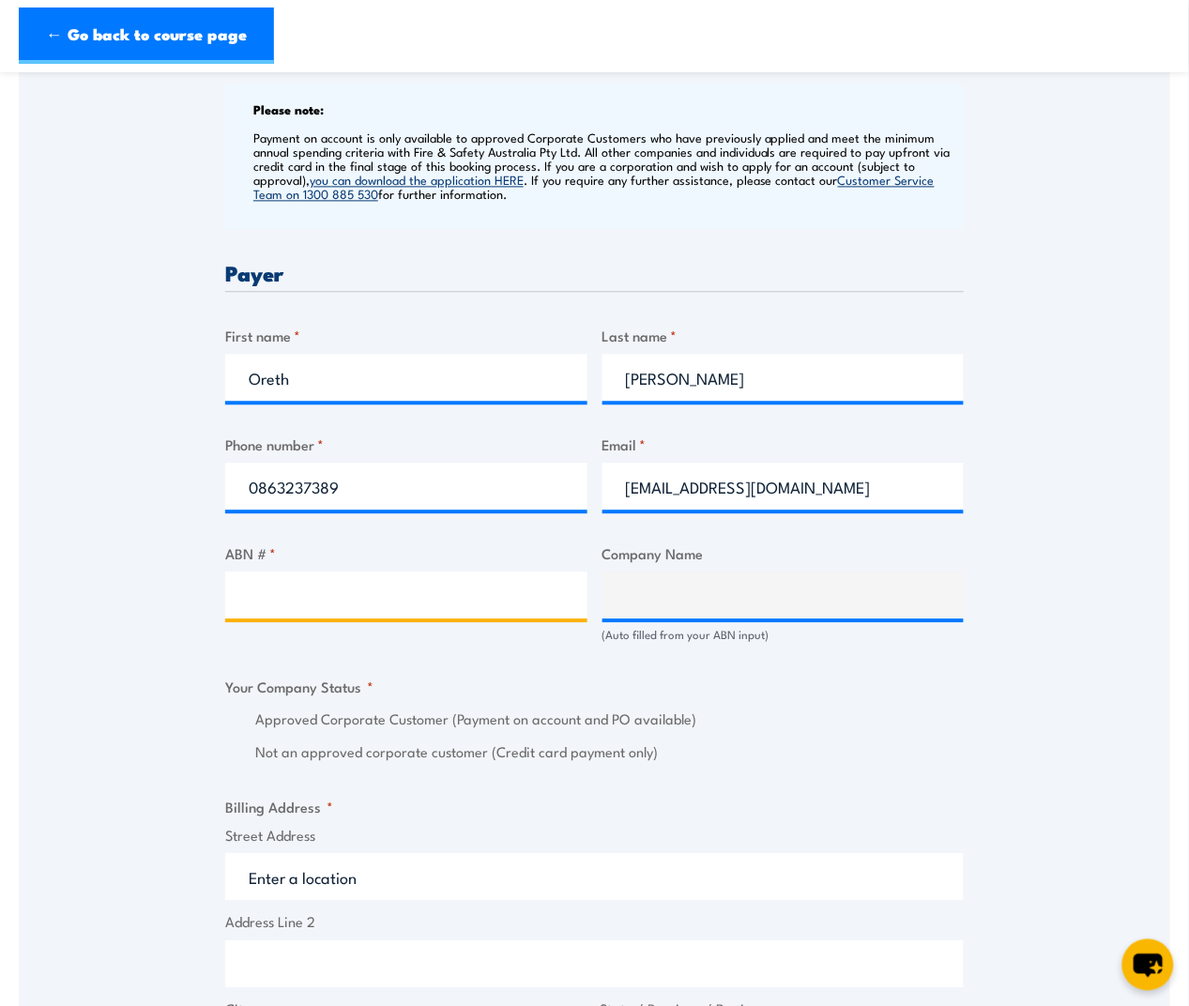
click at [404, 610] on input "ABN # *" at bounding box center [406, 596] width 362 height 47
paste input "76140397833"
type input "76140397833"
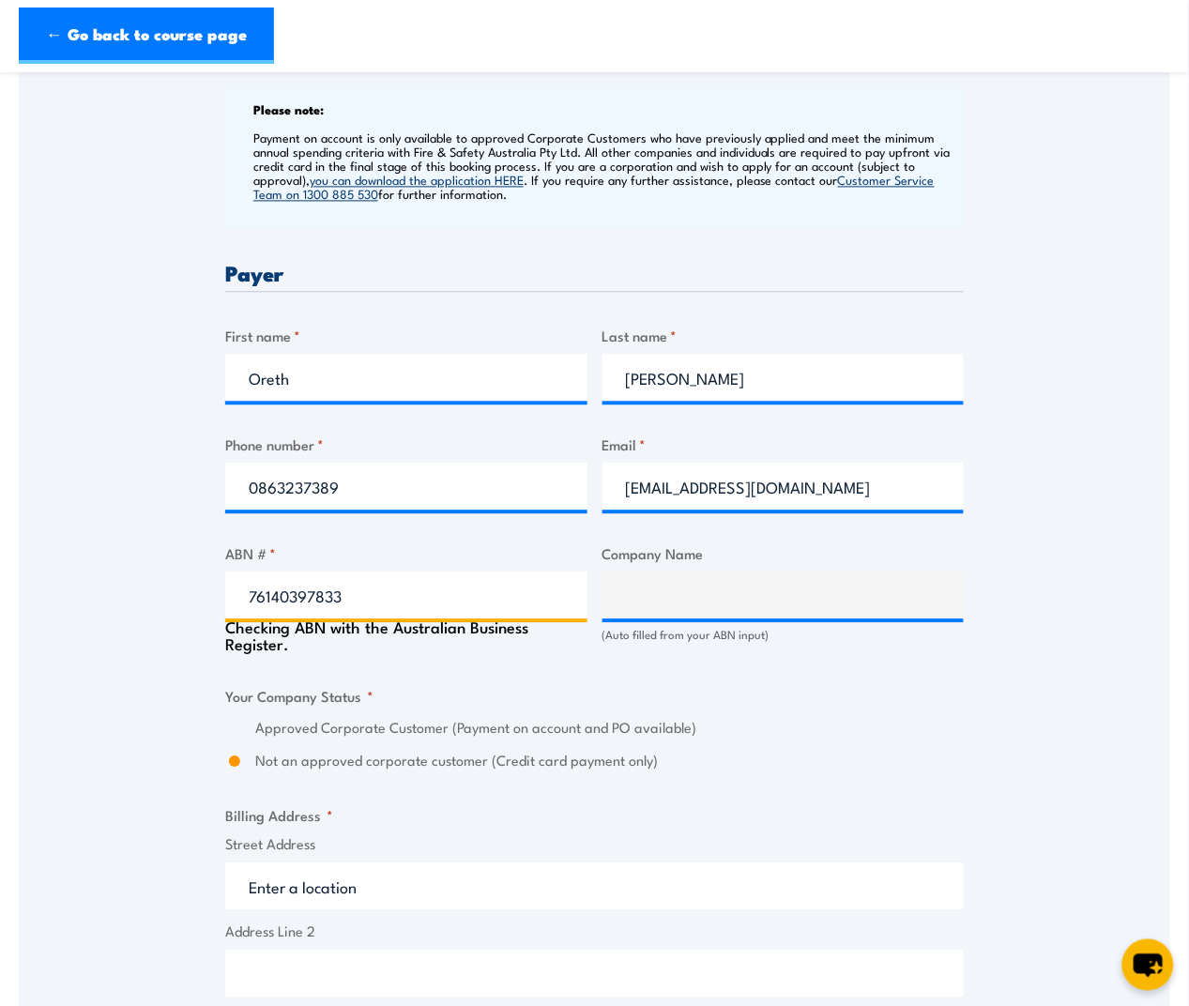
type input "OZLAND MINING SERVICES PTY LTD"
radio input "true"
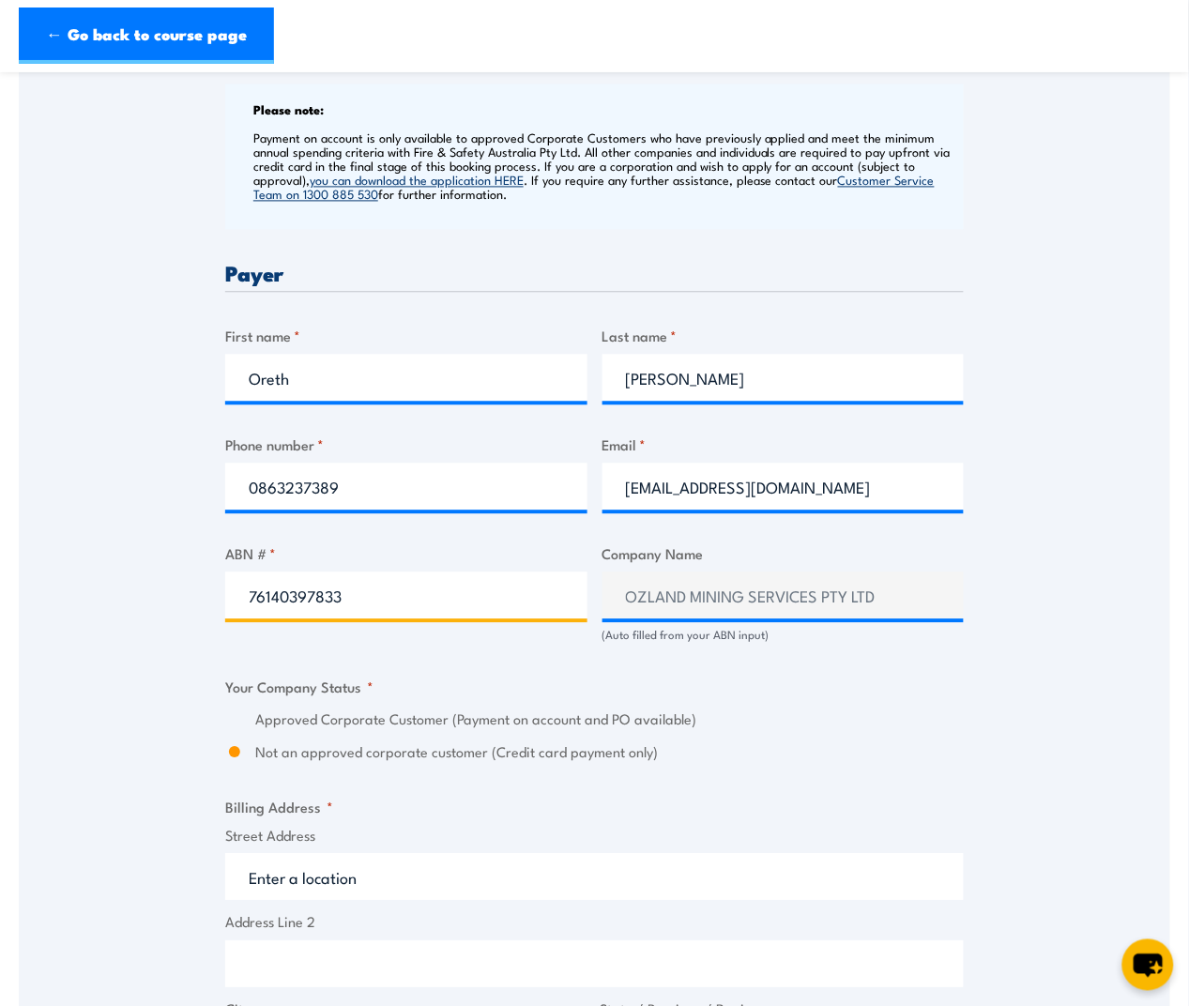
type input "76140397833"
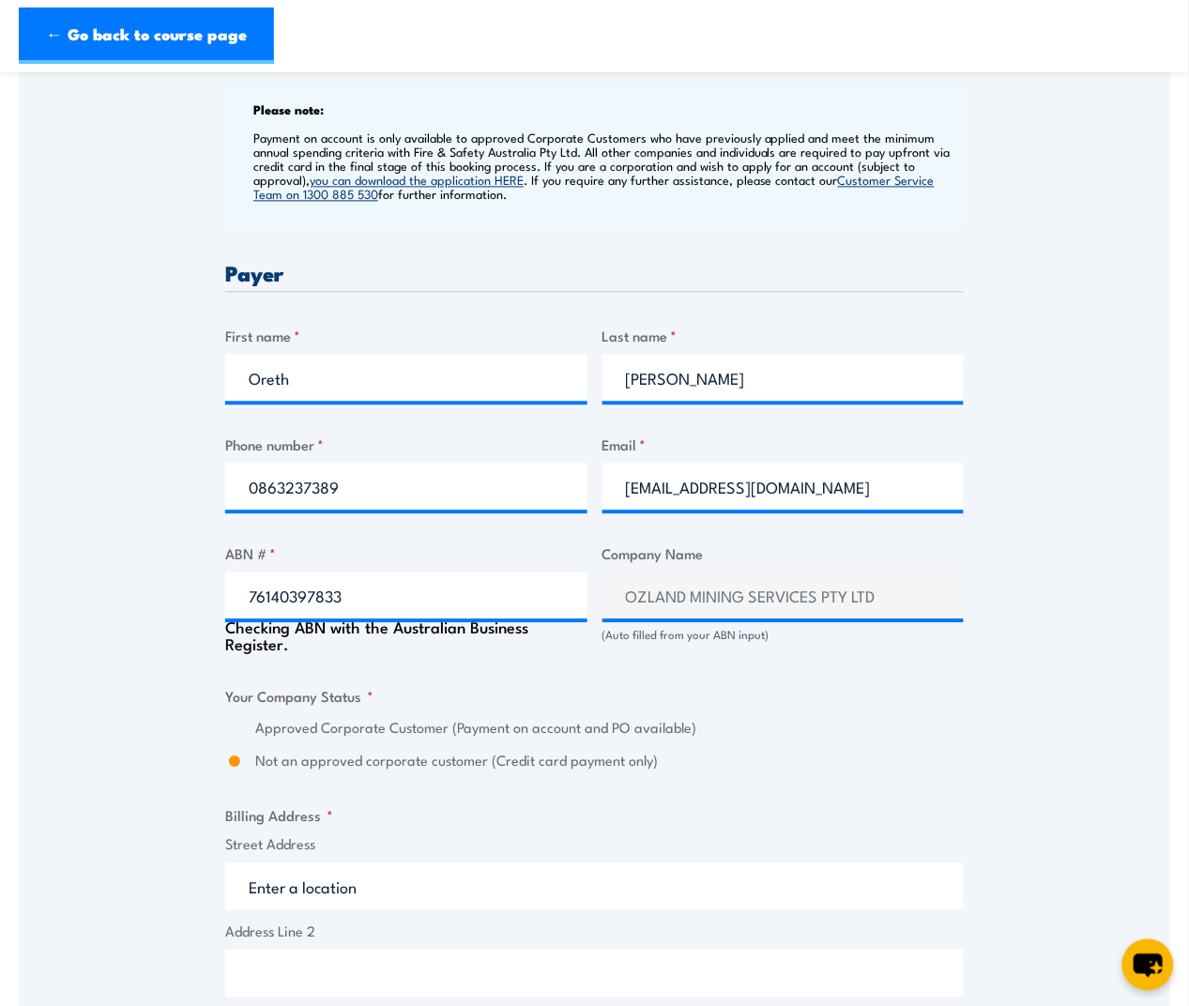
click at [876, 697] on div "Billing details I am enroling as: * An individual (I am paying for this myself)…" at bounding box center [594, 766] width 739 height 1946
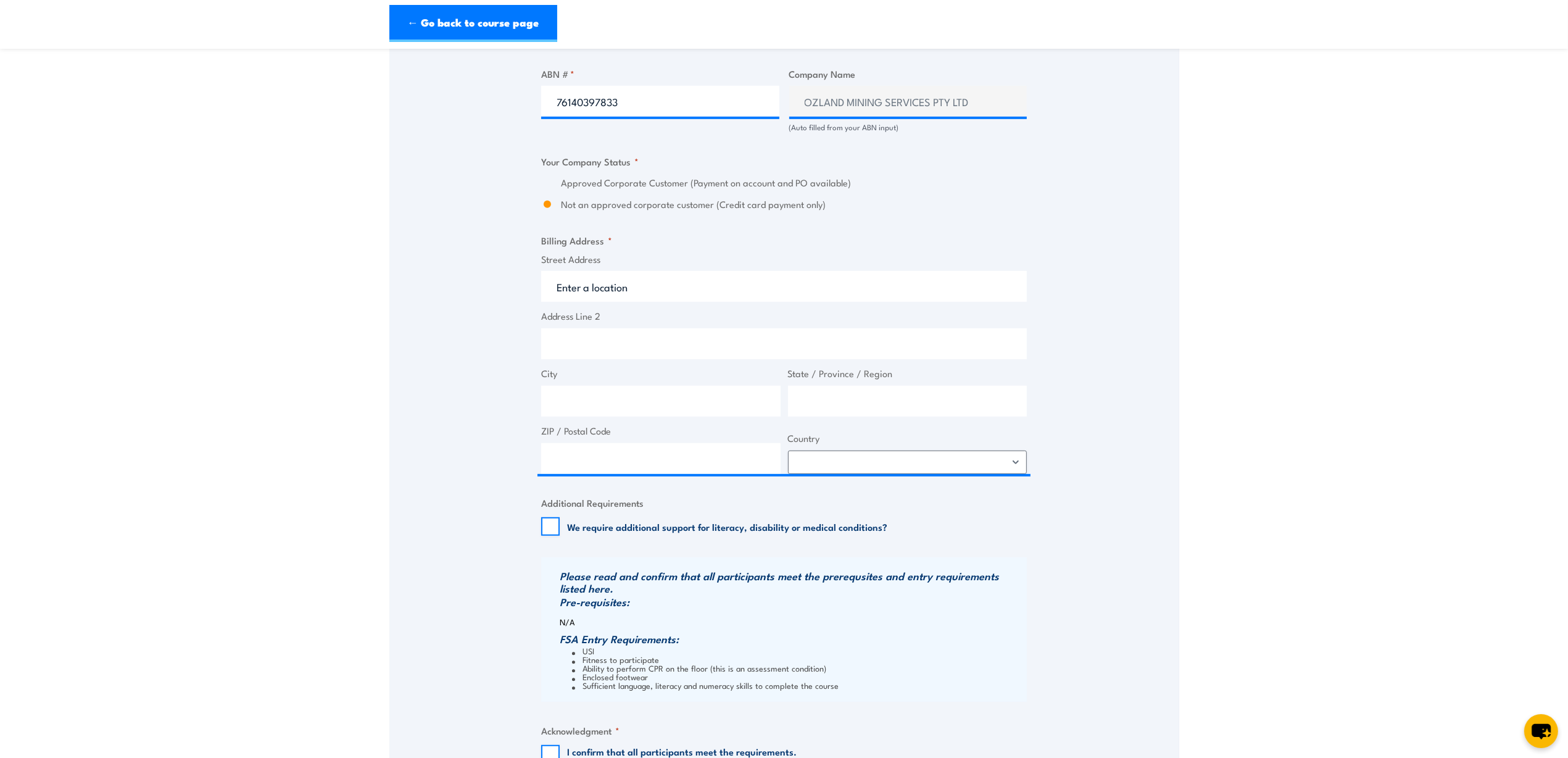
scroll to position [771, 0]
click at [561, 210] on label "Not an approved corporate customer (Credit card payment only)" at bounding box center [794, 204] width 466 height 14
click at [554, 210] on input "Not an approved corporate customer (Credit card payment only)" at bounding box center [547, 204] width 12 height 14
click at [603, 210] on label "Not an approved corporate customer (Credit card payment only)" at bounding box center [794, 204] width 466 height 14
click at [554, 210] on input "Not an approved corporate customer (Credit card payment only)" at bounding box center [547, 204] width 12 height 14
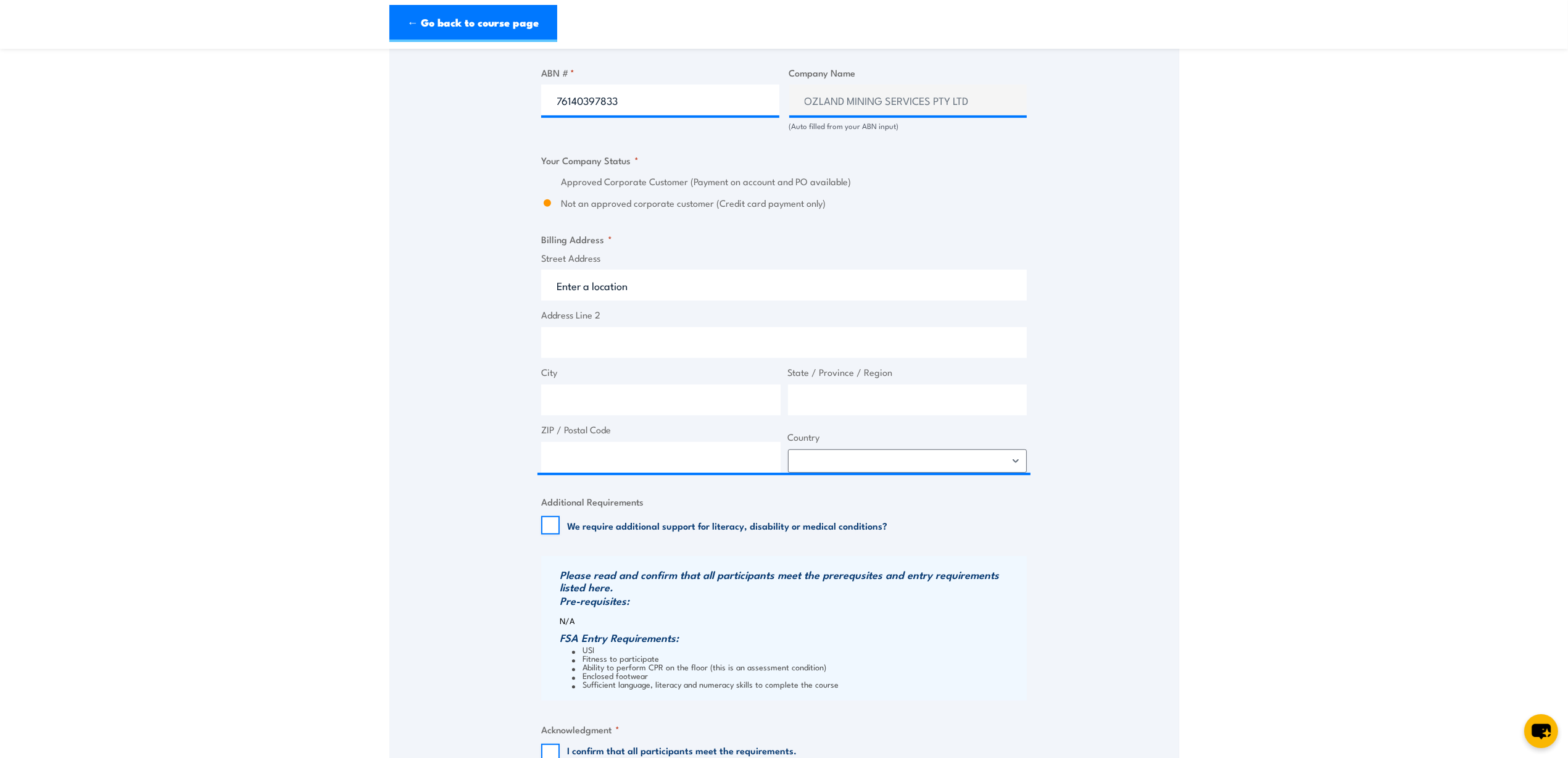
click at [607, 210] on label "Not an approved corporate customer (Credit card payment only)" at bounding box center [794, 204] width 466 height 14
click at [554, 210] on input "Not an approved corporate customer (Credit card payment only)" at bounding box center [547, 204] width 12 height 14
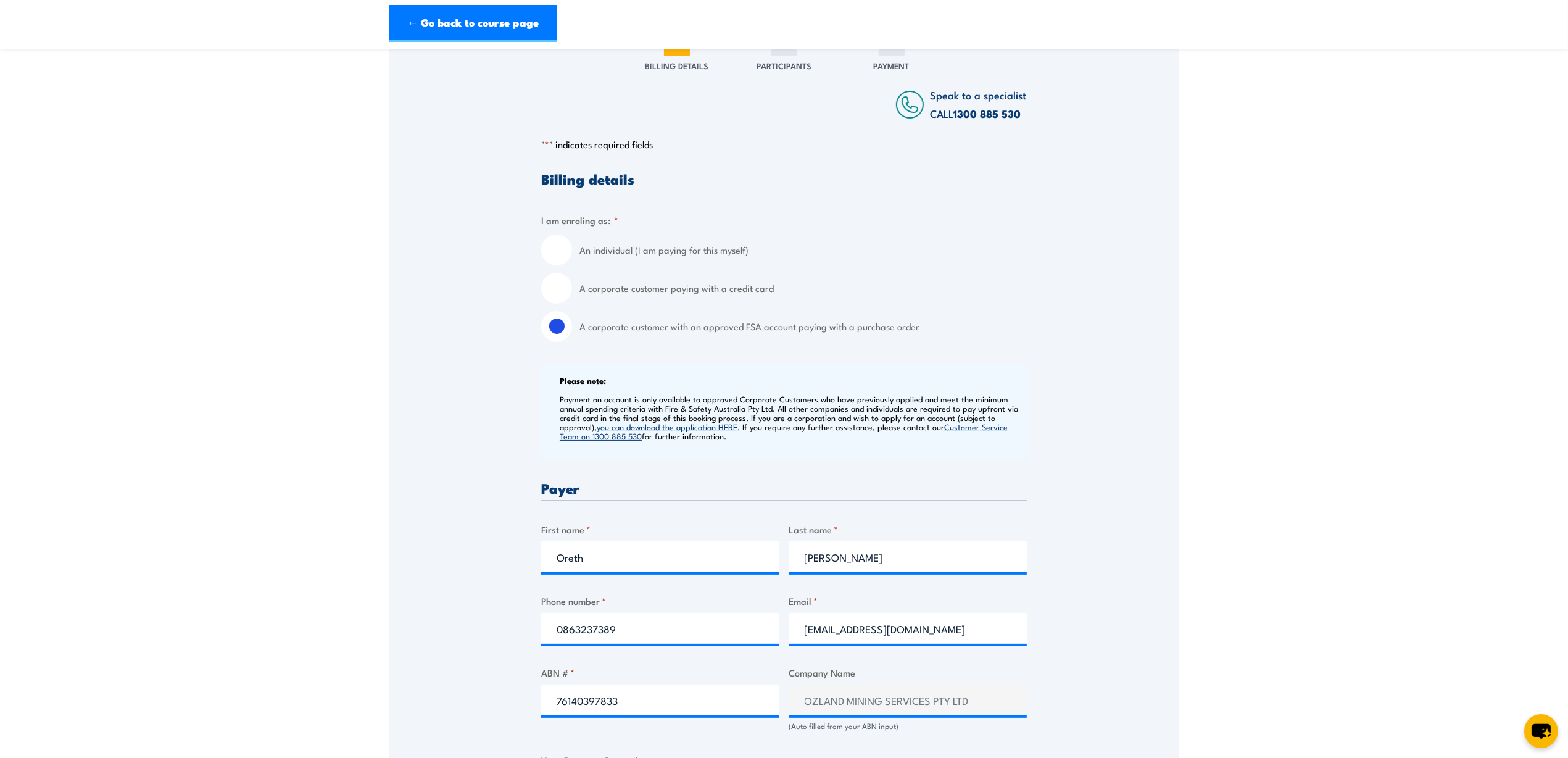
scroll to position [0, 0]
